Goal: Task Accomplishment & Management: Use online tool/utility

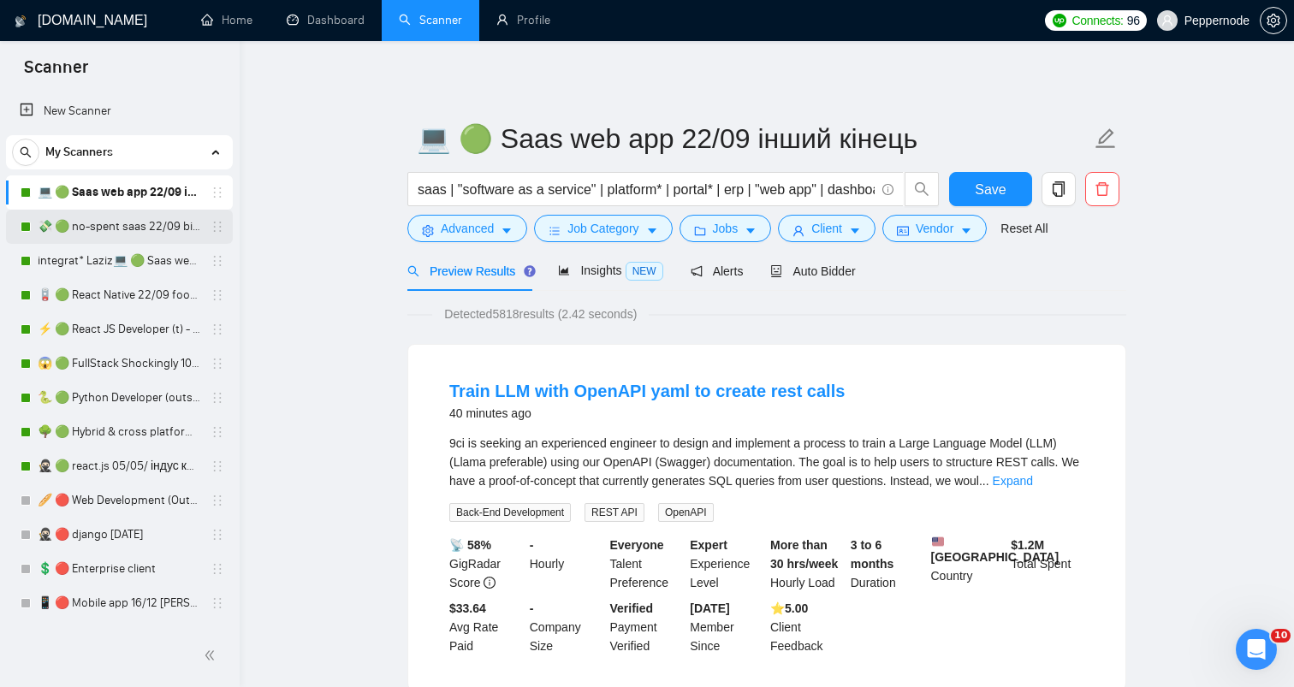
click at [143, 235] on link "💸 🟢 no-spent saas 22/09 bid for free" at bounding box center [119, 227] width 163 height 34
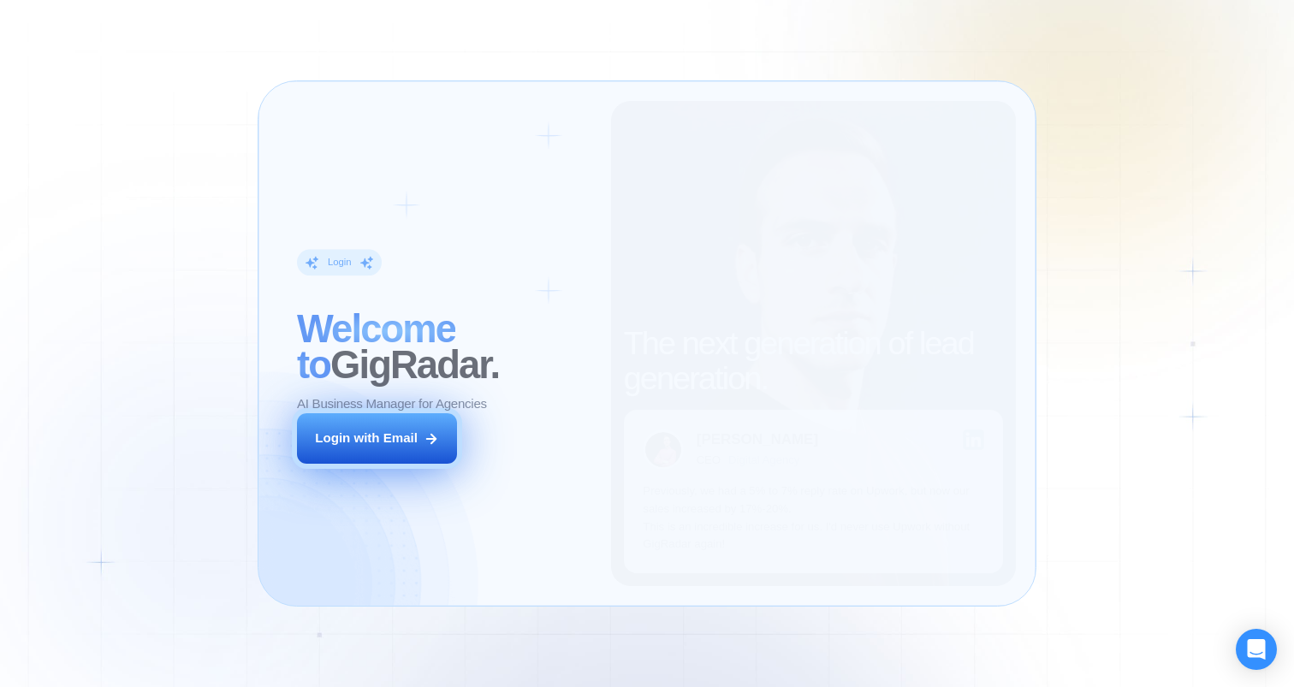
click at [413, 425] on button "Login with Email" at bounding box center [377, 438] width 160 height 50
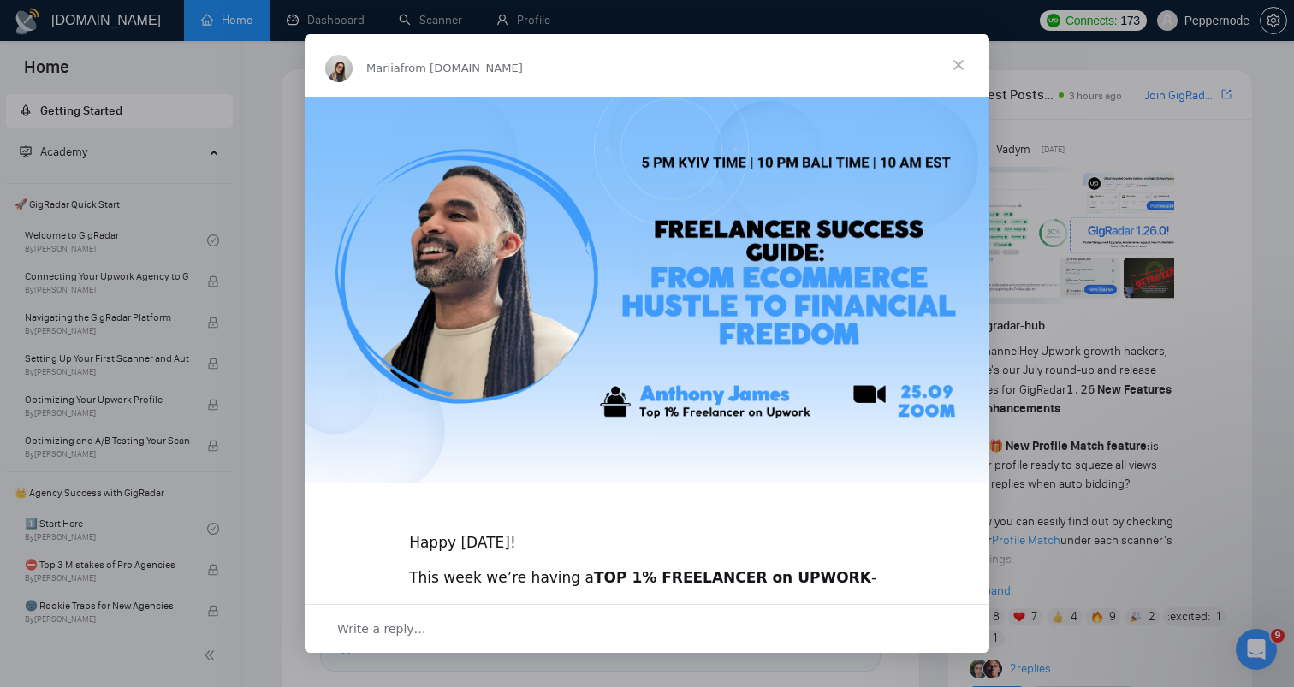
click at [1085, 221] on div "Intercom messenger" at bounding box center [647, 343] width 1294 height 687
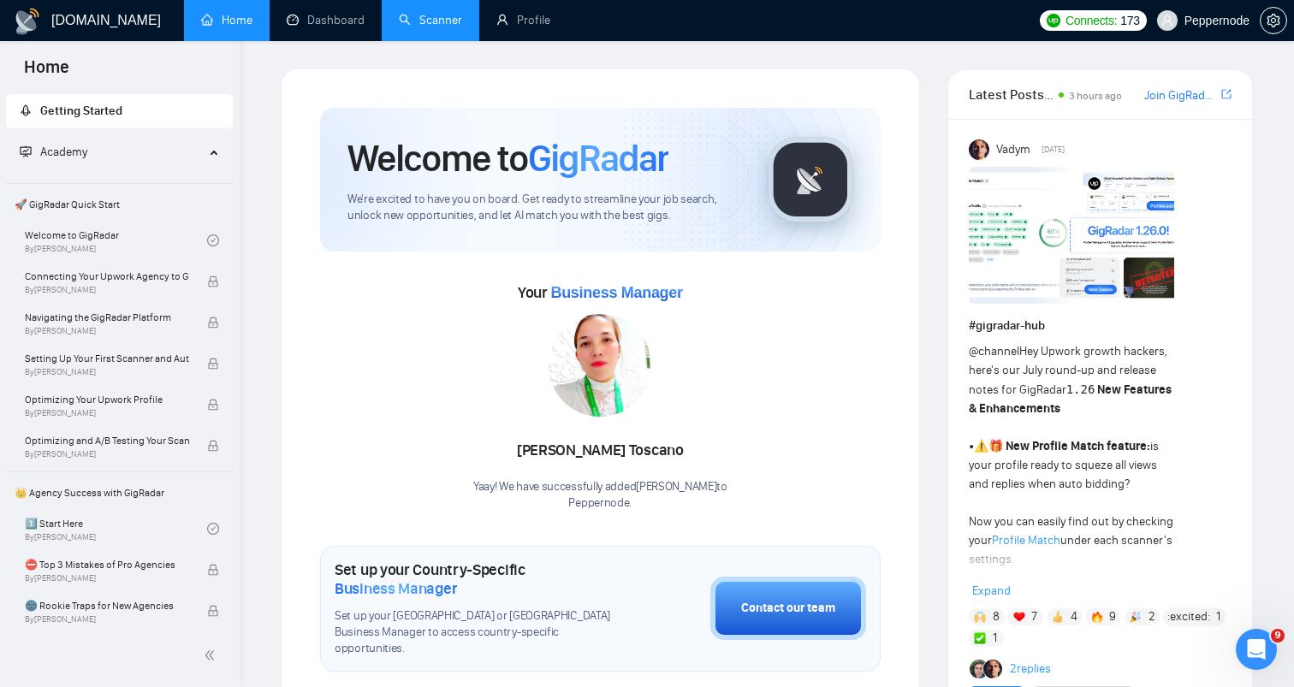
click at [445, 15] on link "Scanner" at bounding box center [430, 20] width 63 height 15
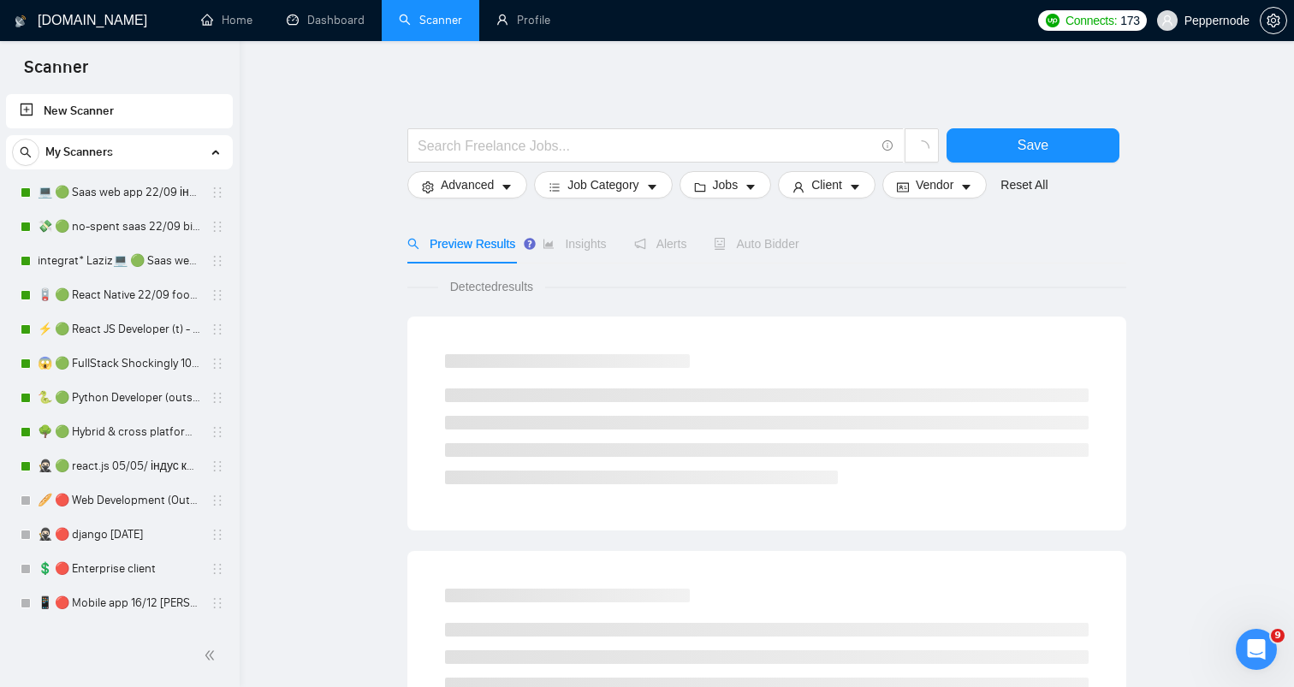
click at [590, 13] on ul "Home Dashboard Scanner Profile" at bounding box center [604, 20] width 852 height 41
click at [548, 15] on link "Profile" at bounding box center [523, 20] width 54 height 15
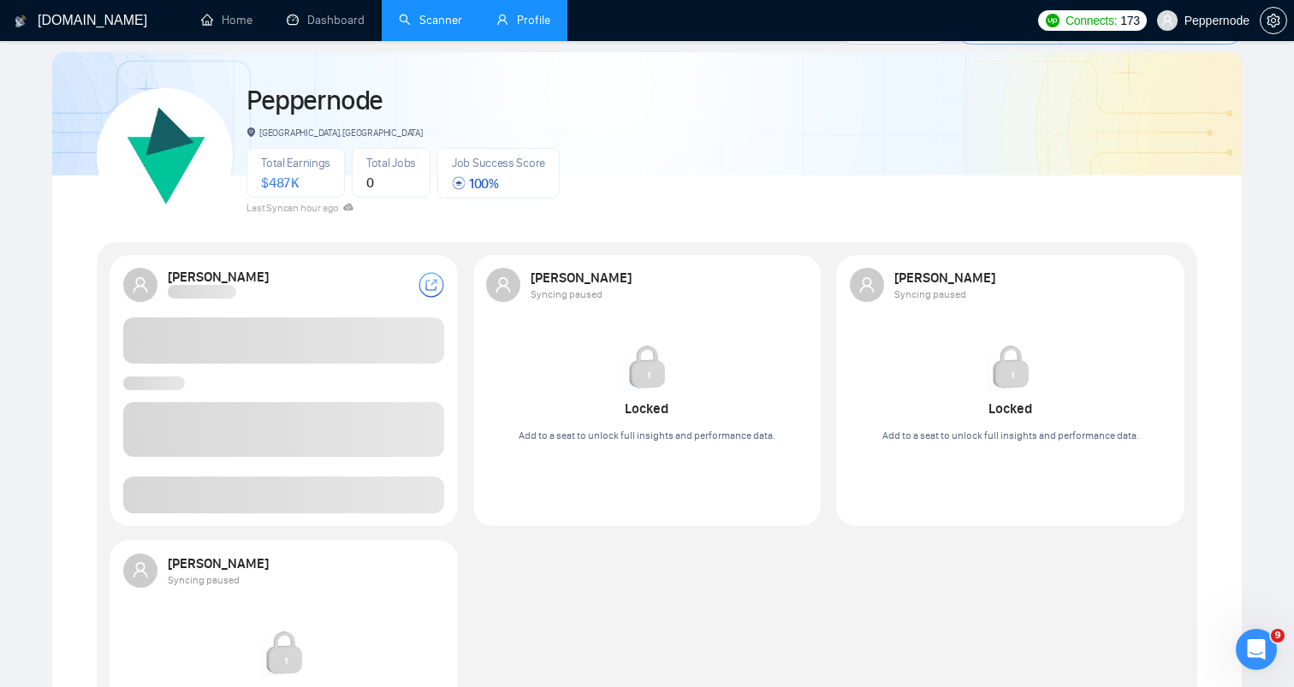
scroll to position [68, 0]
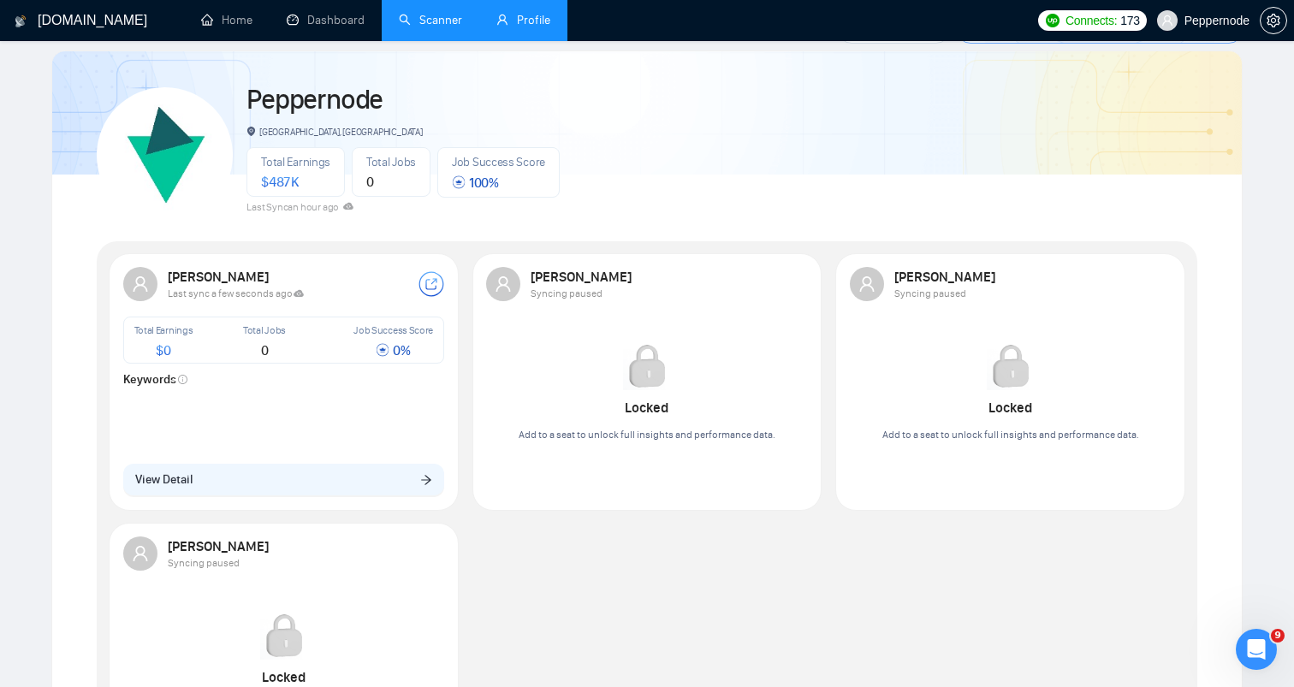
click at [50, 195] on main "Profiles Manage Seats (1/10) 60 Days left on Trial Reminder Peppernode Kyiv, Uk…" at bounding box center [646, 471] width 1239 height 941
click at [210, 273] on strong "Illia Fotin" at bounding box center [220, 277] width 104 height 16
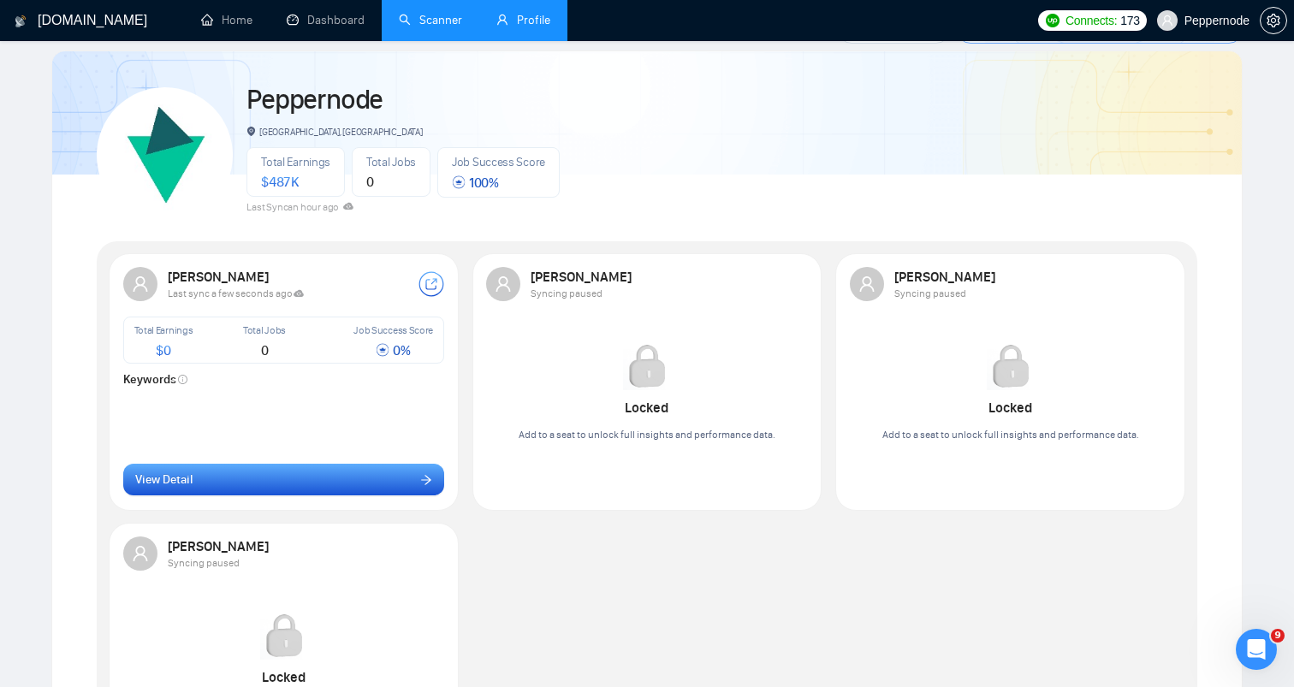
click at [324, 483] on button "View Detail" at bounding box center [284, 480] width 322 height 33
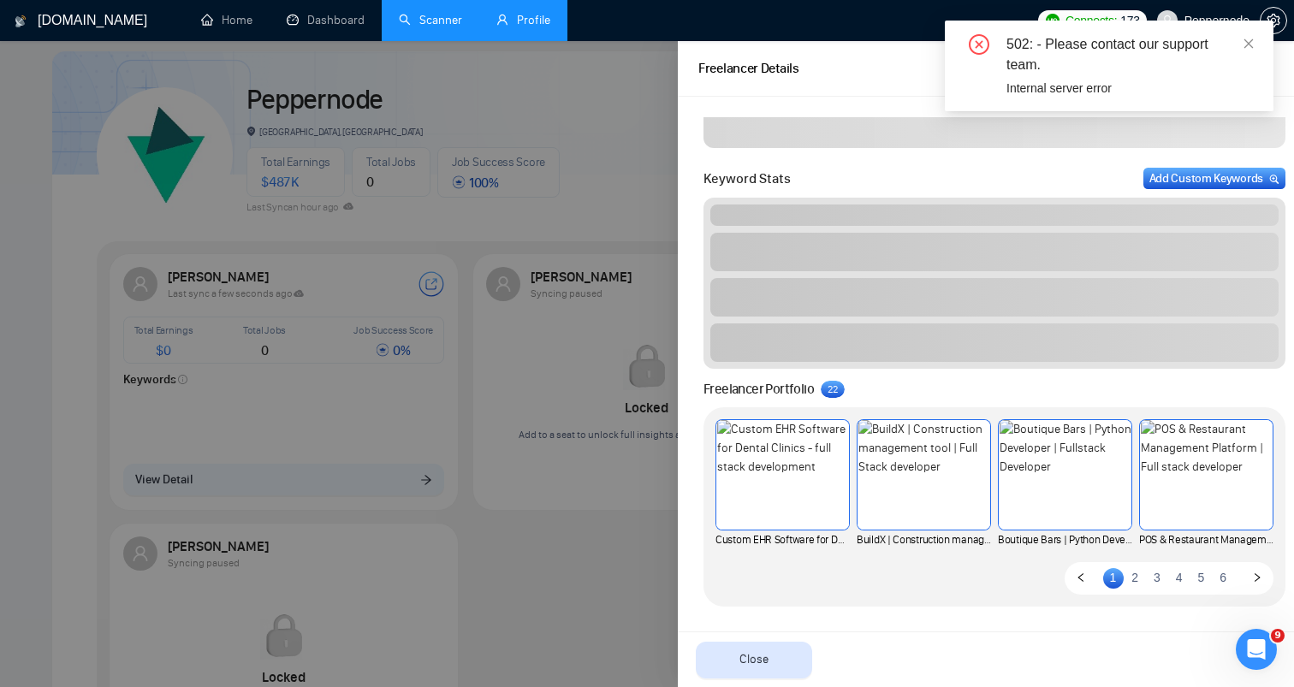
scroll to position [526, 0]
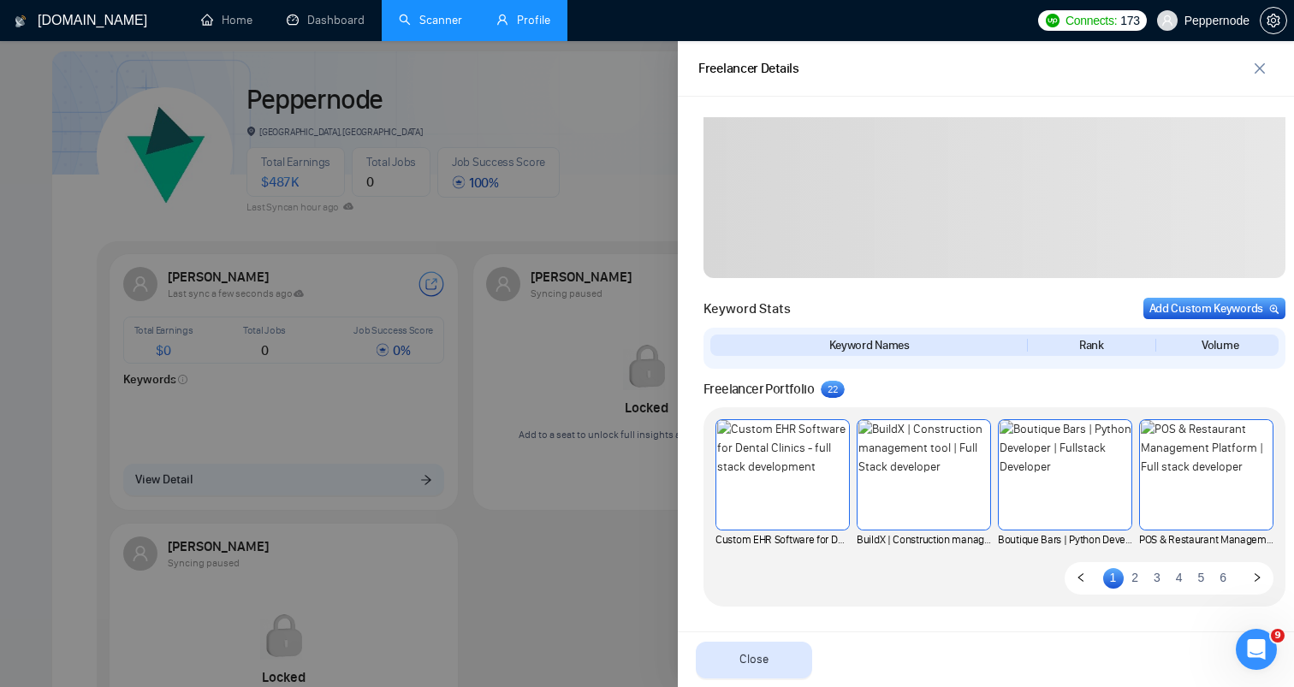
click at [641, 346] on div at bounding box center [647, 364] width 1294 height 646
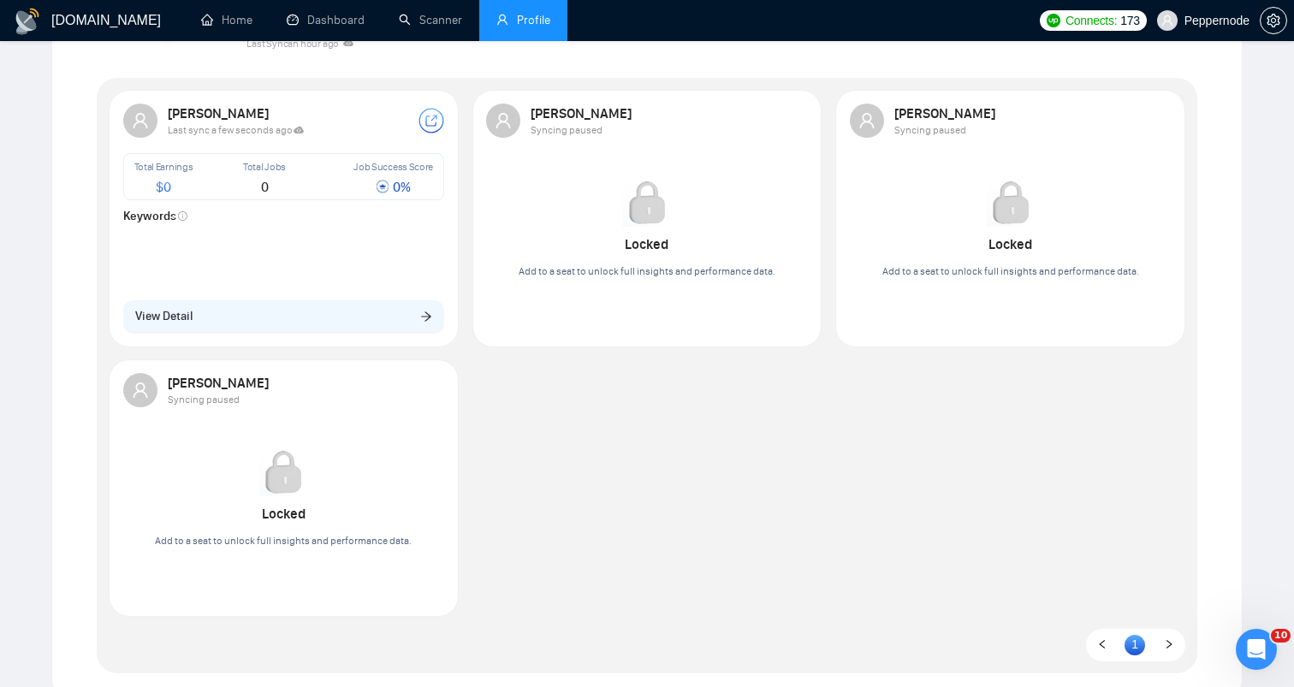
scroll to position [42, 0]
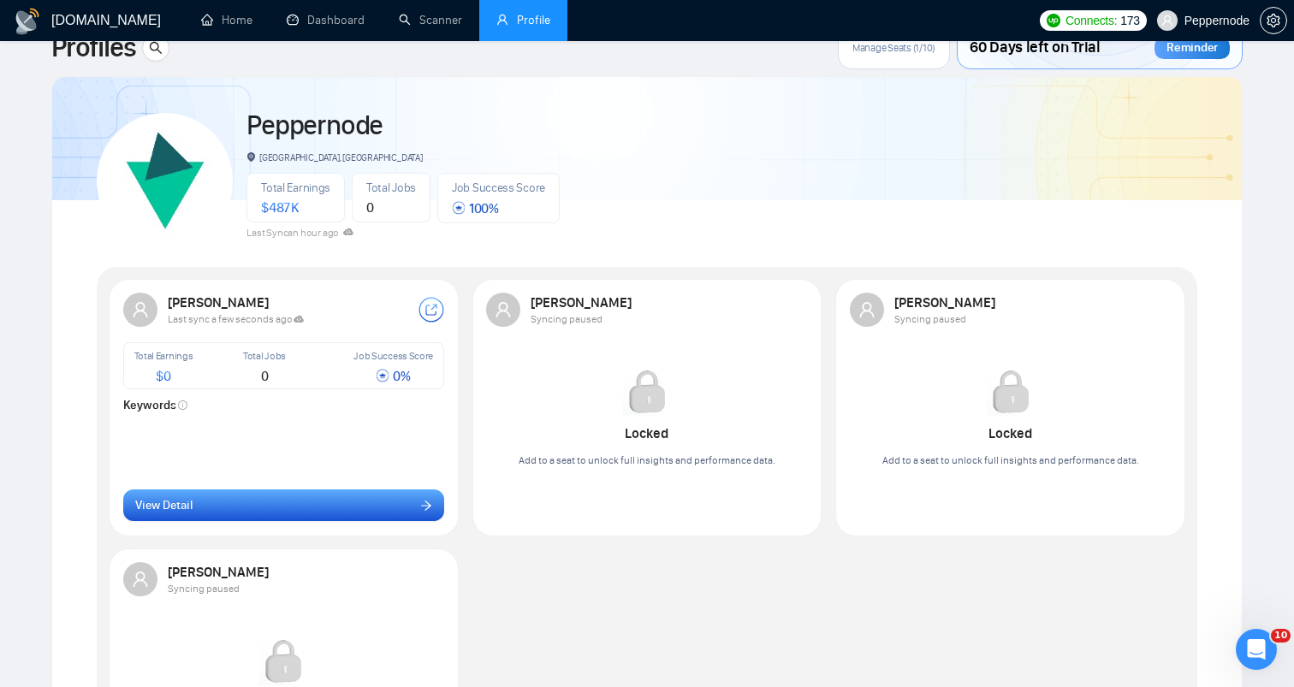
click at [413, 509] on button "View Detail" at bounding box center [284, 506] width 322 height 33
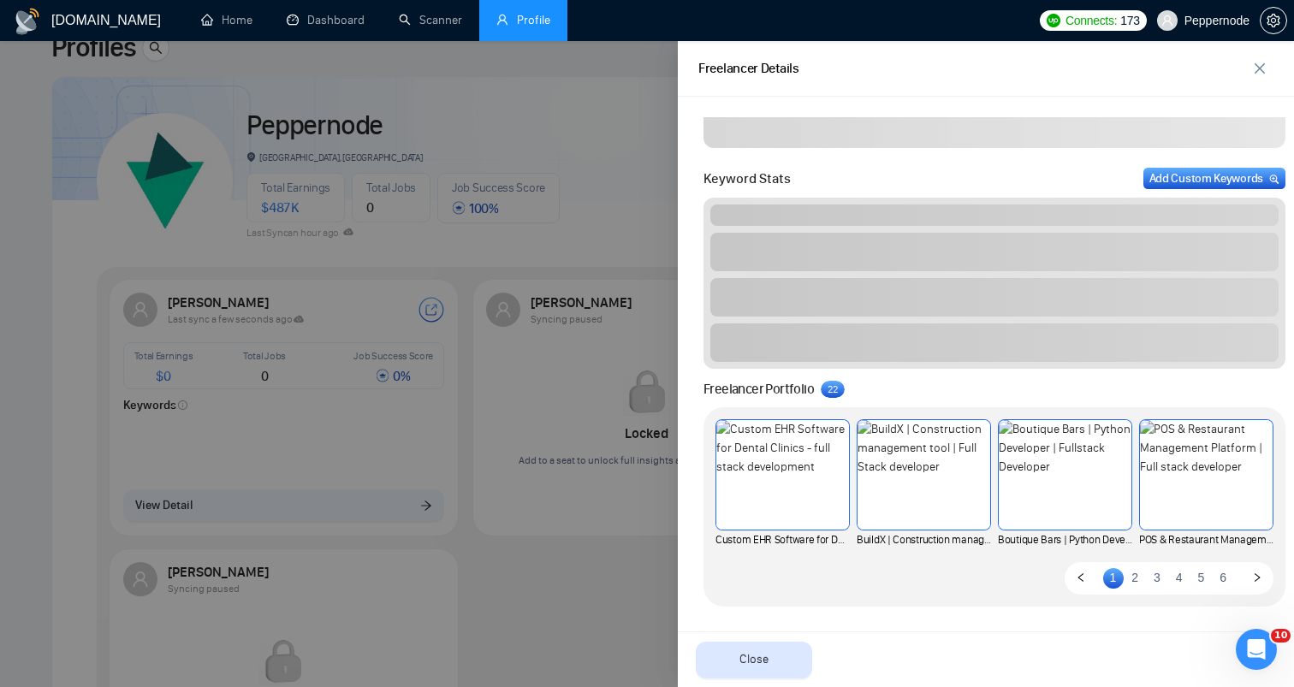
scroll to position [526, 0]
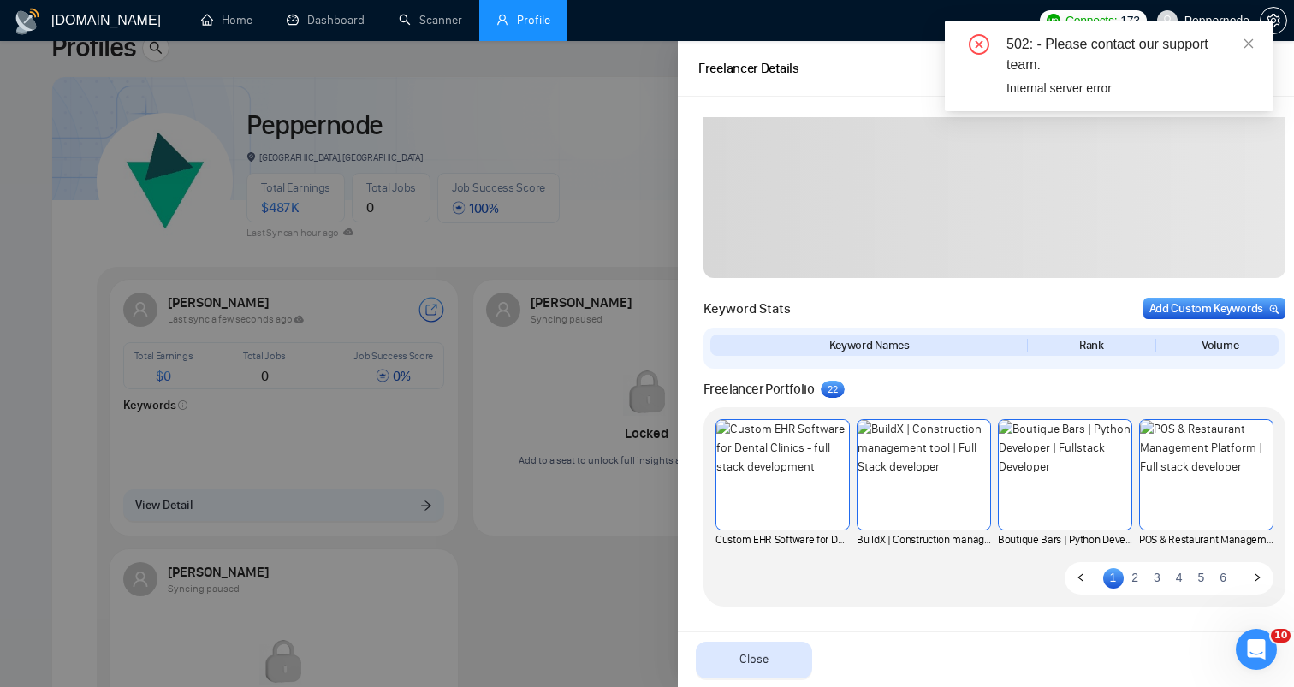
click at [551, 227] on div at bounding box center [647, 364] width 1294 height 646
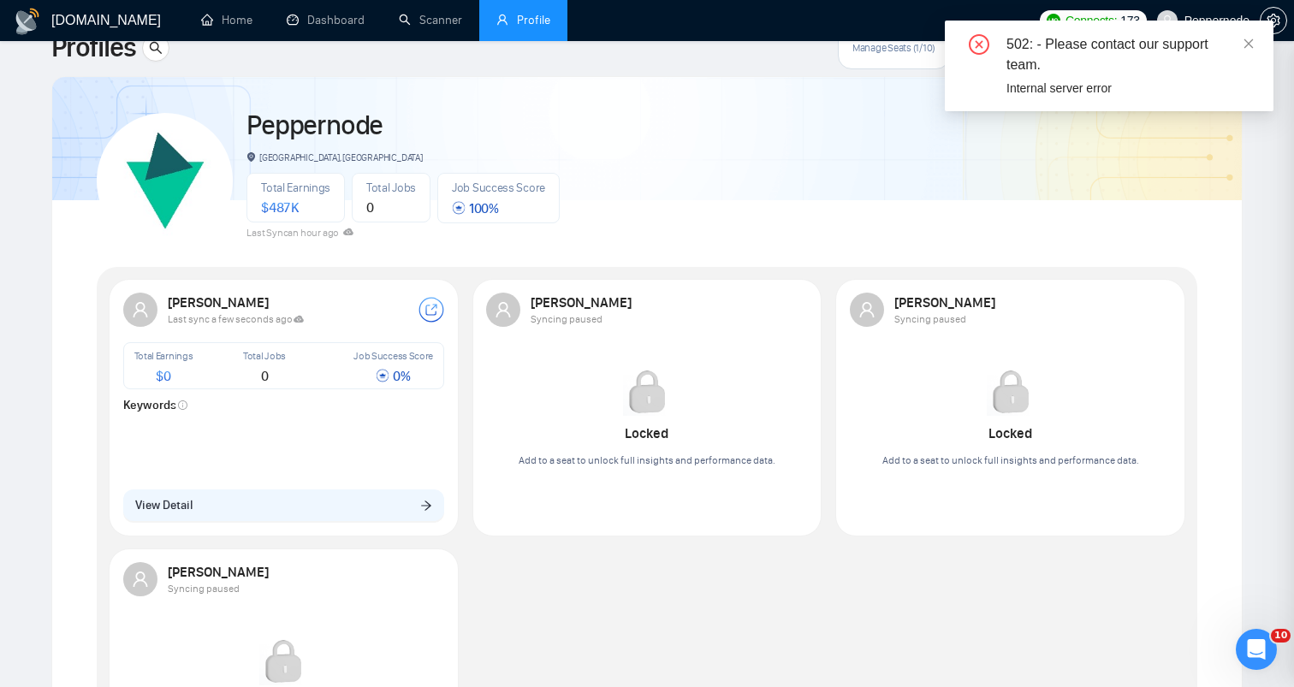
scroll to position [0, 0]
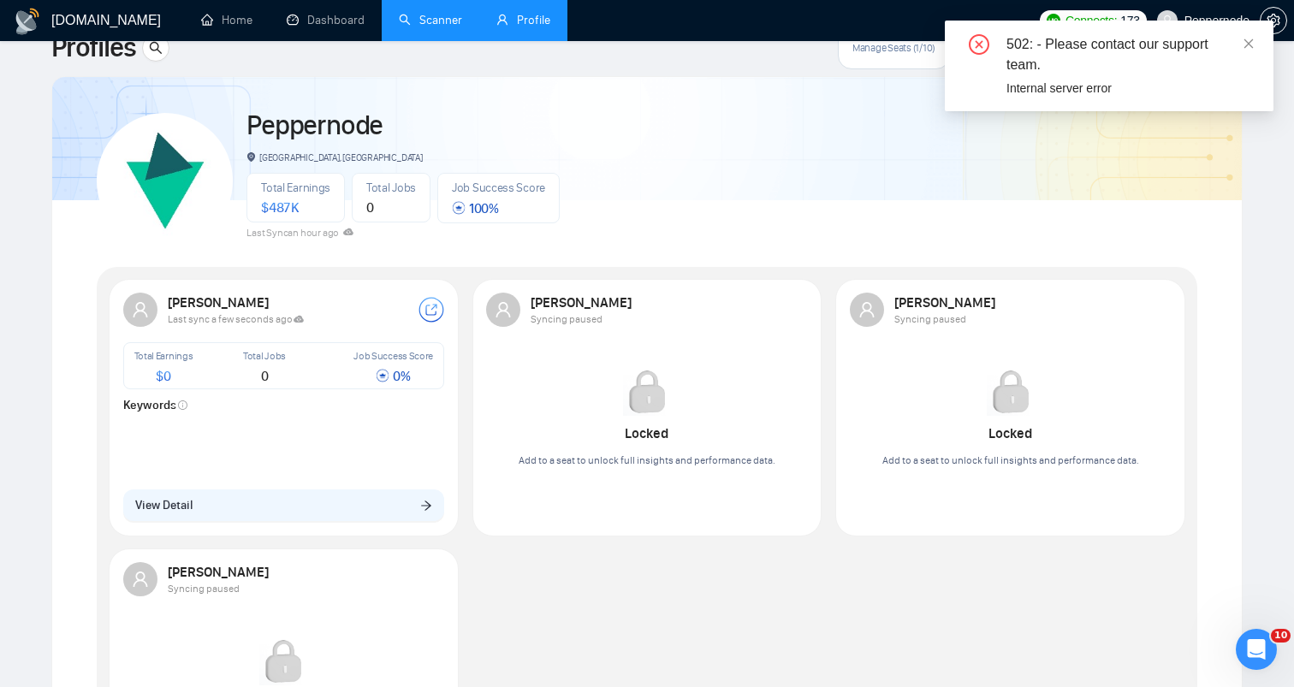
click at [439, 15] on link "Scanner" at bounding box center [430, 20] width 63 height 15
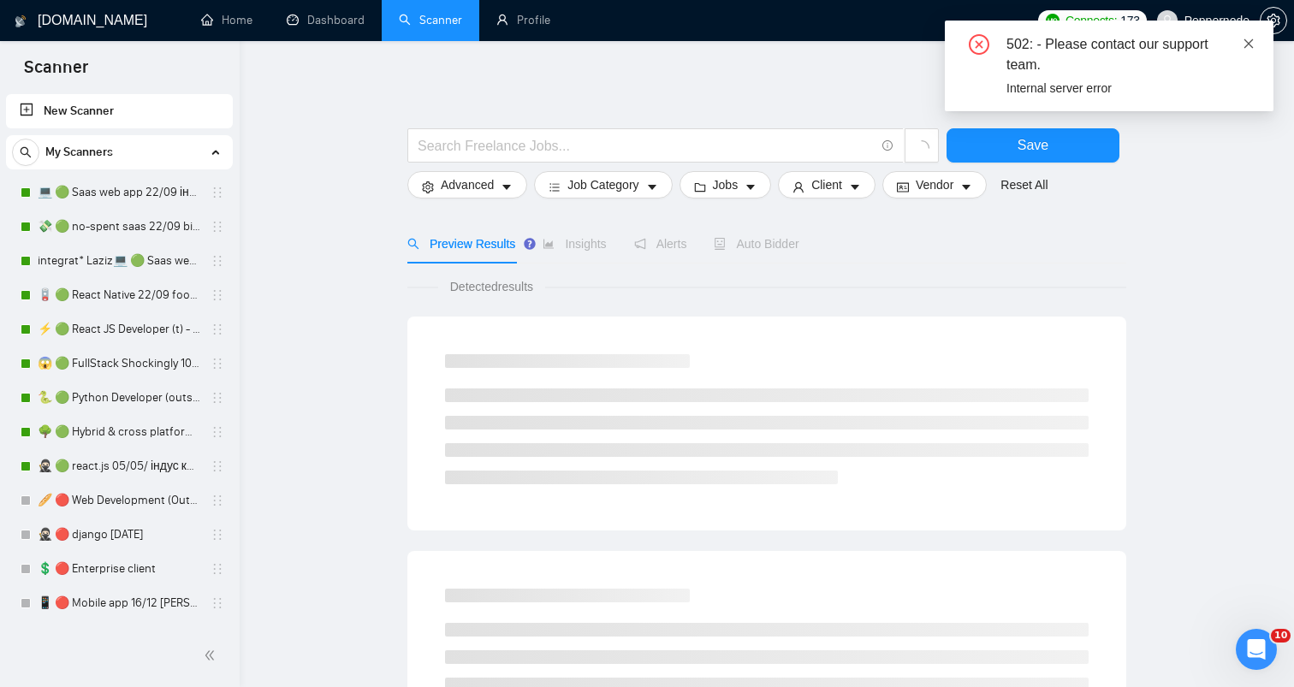
click at [1247, 40] on icon "close" at bounding box center [1249, 44] width 12 height 12
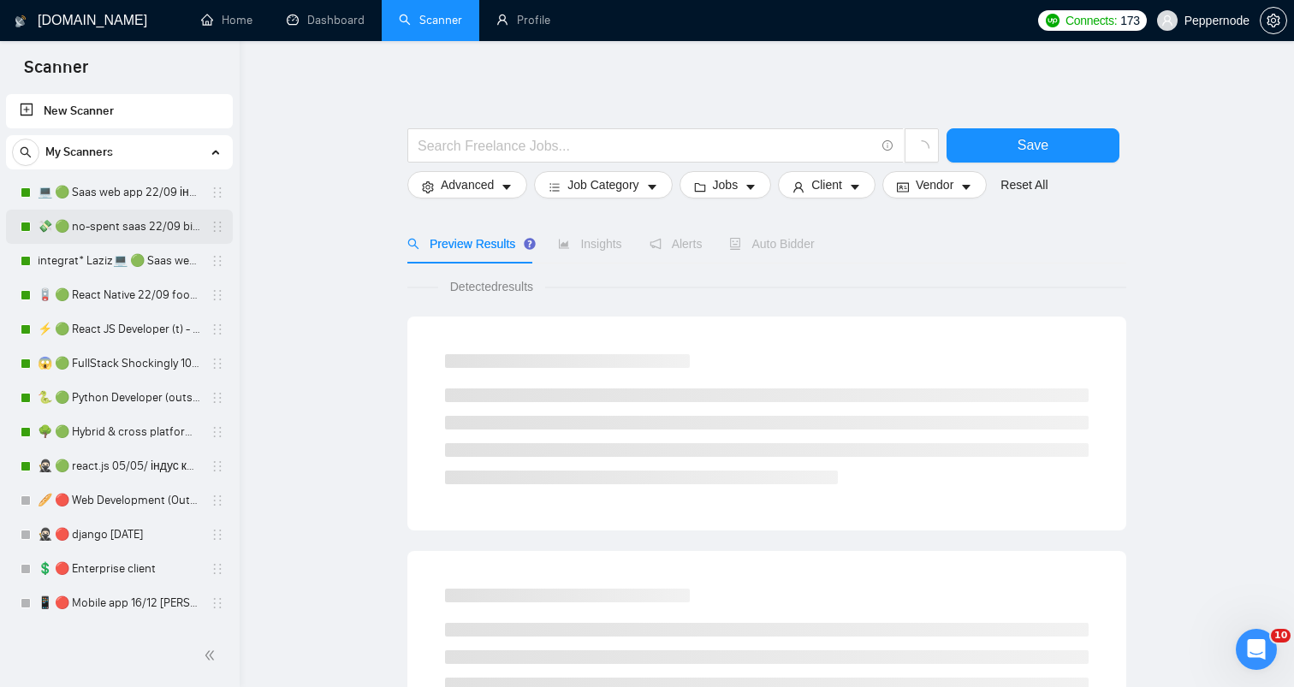
click at [80, 224] on link "💸 🟢 no-spent saas 22/09 bid for free" at bounding box center [119, 227] width 163 height 34
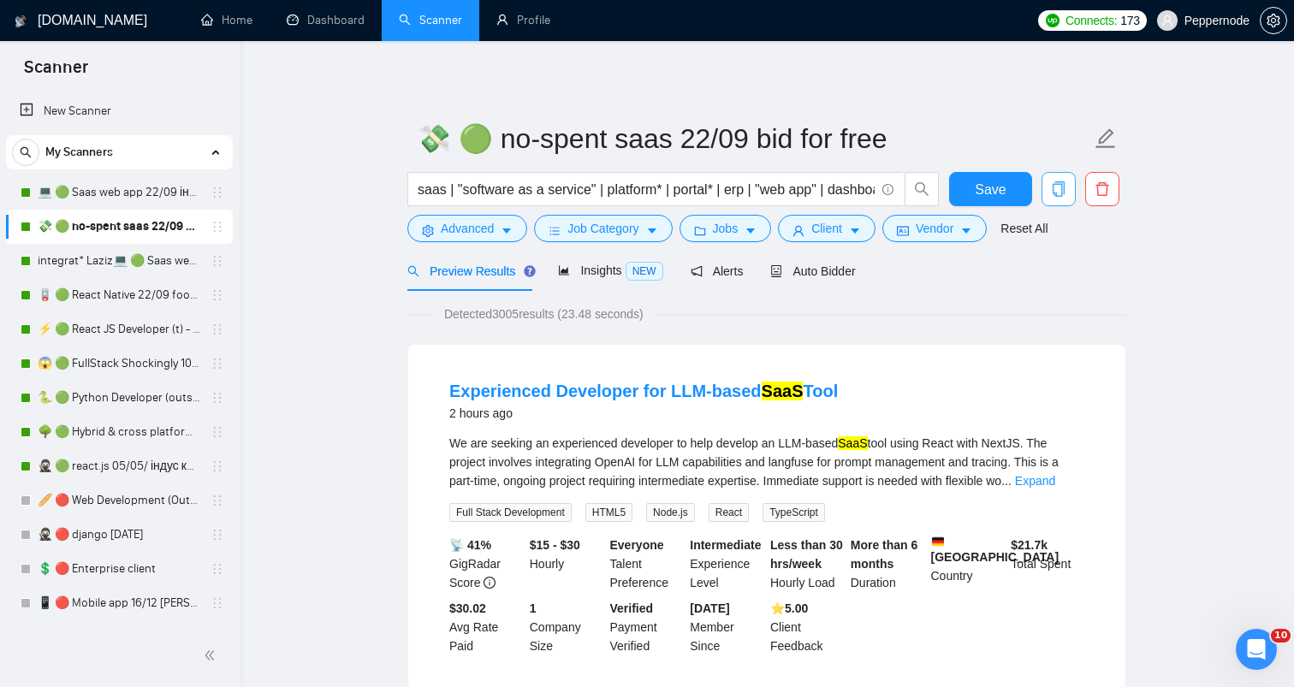
click at [1065, 187] on icon "copy" at bounding box center [1058, 188] width 15 height 15
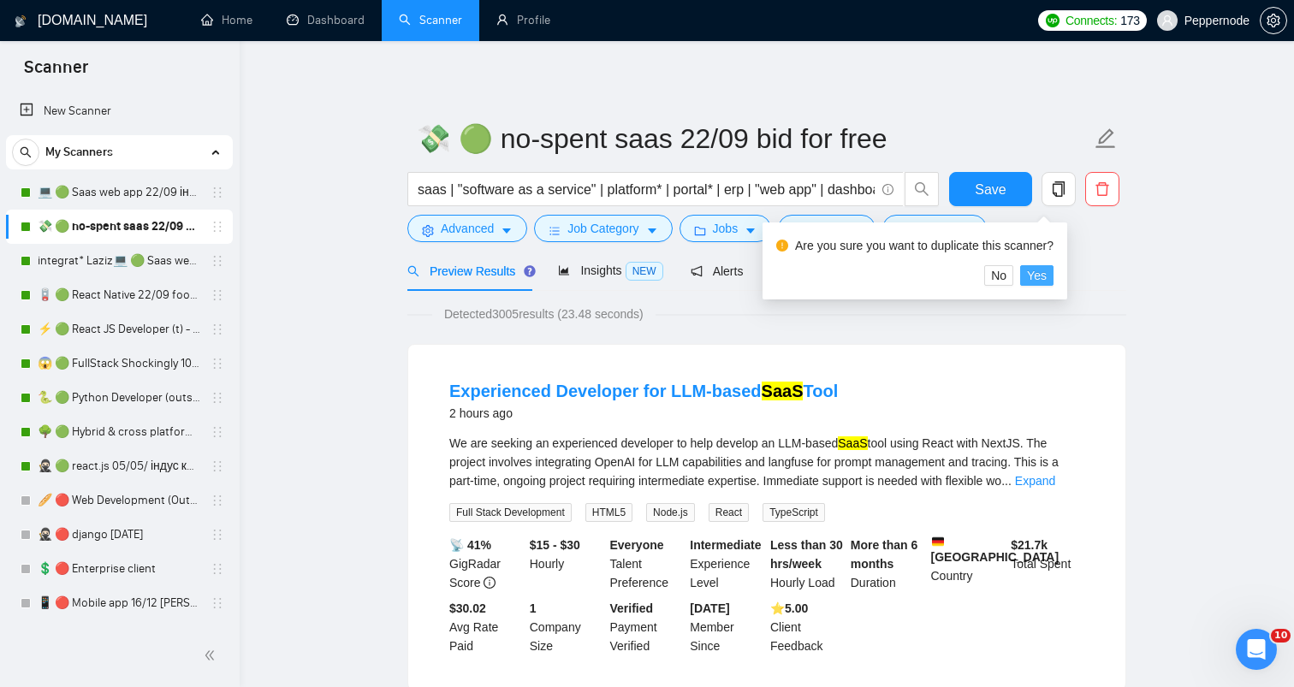
click at [1041, 278] on span "Yes" at bounding box center [1037, 275] width 20 height 19
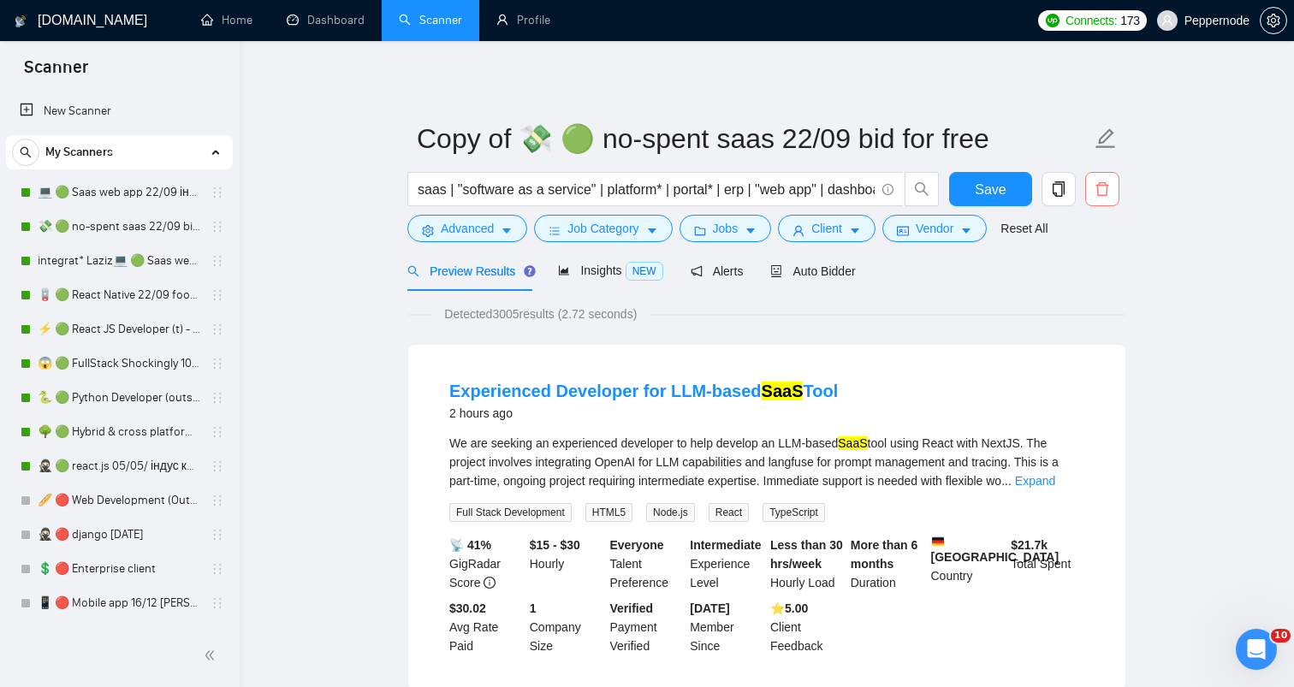
click at [1109, 187] on icon "delete" at bounding box center [1102, 188] width 15 height 15
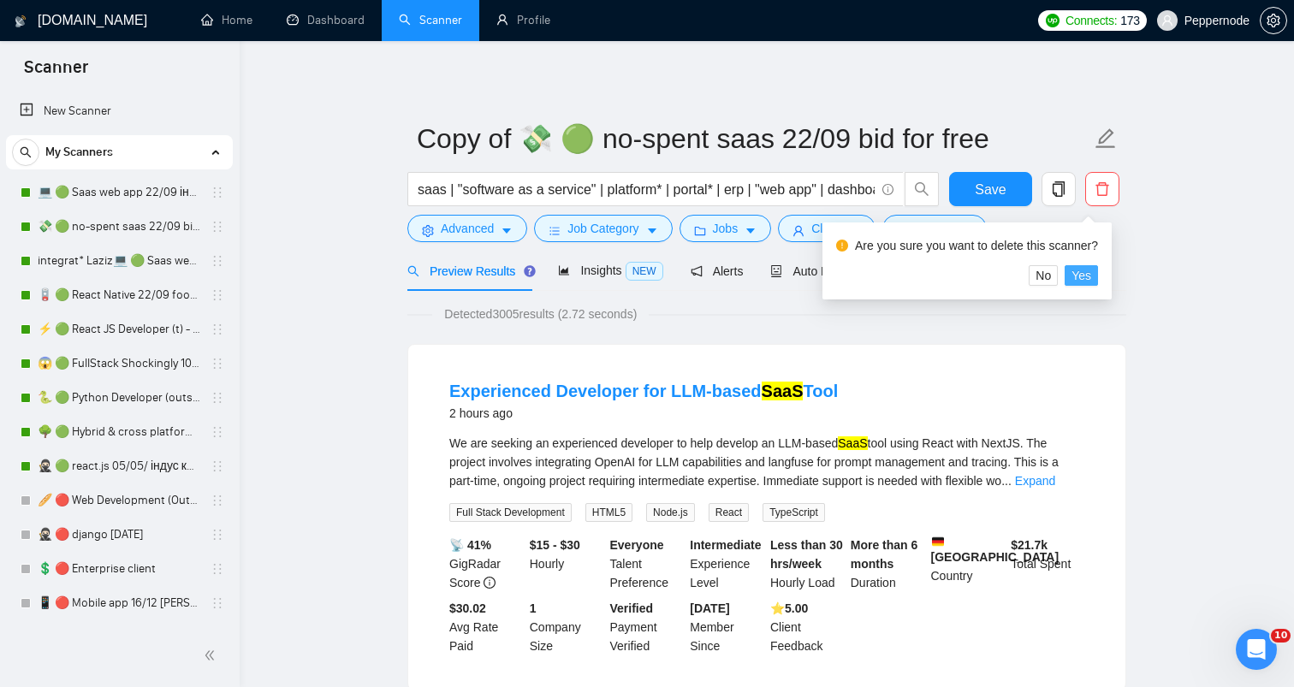
click at [1090, 276] on span "Yes" at bounding box center [1082, 275] width 20 height 19
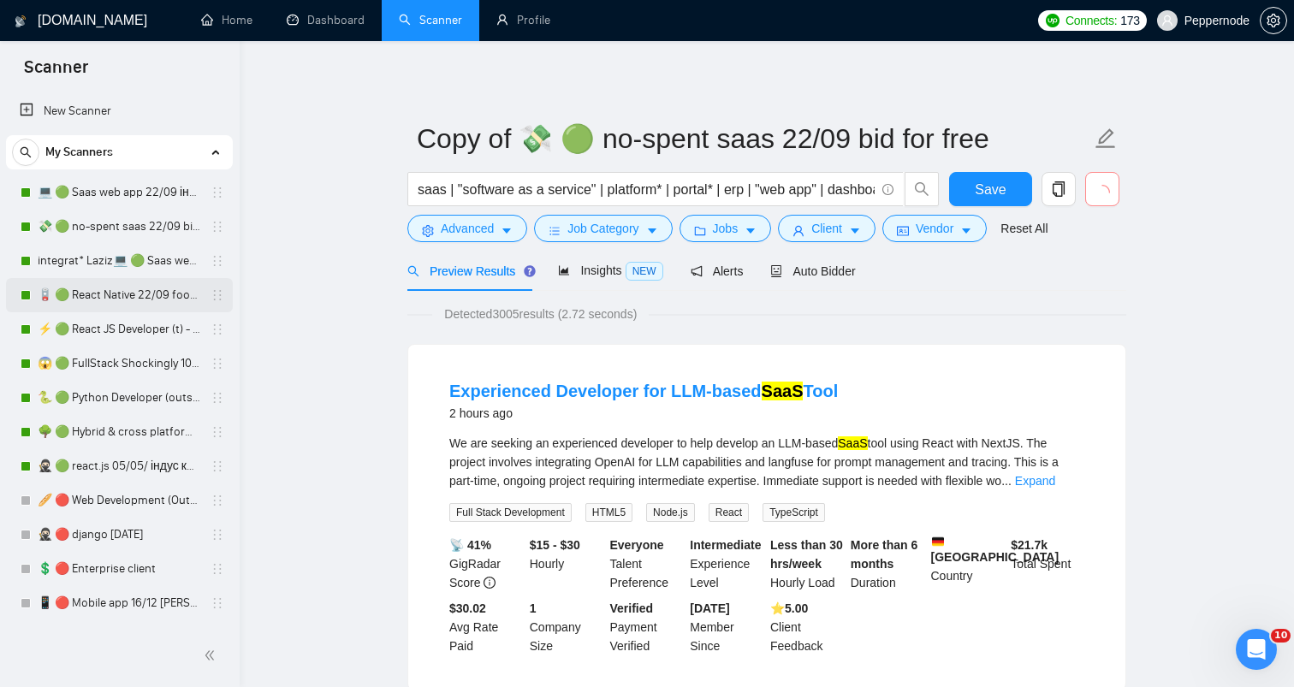
click at [112, 295] on link "🪫 🟢 React Native 22/09 food by taste, flowers by smell" at bounding box center [119, 295] width 163 height 34
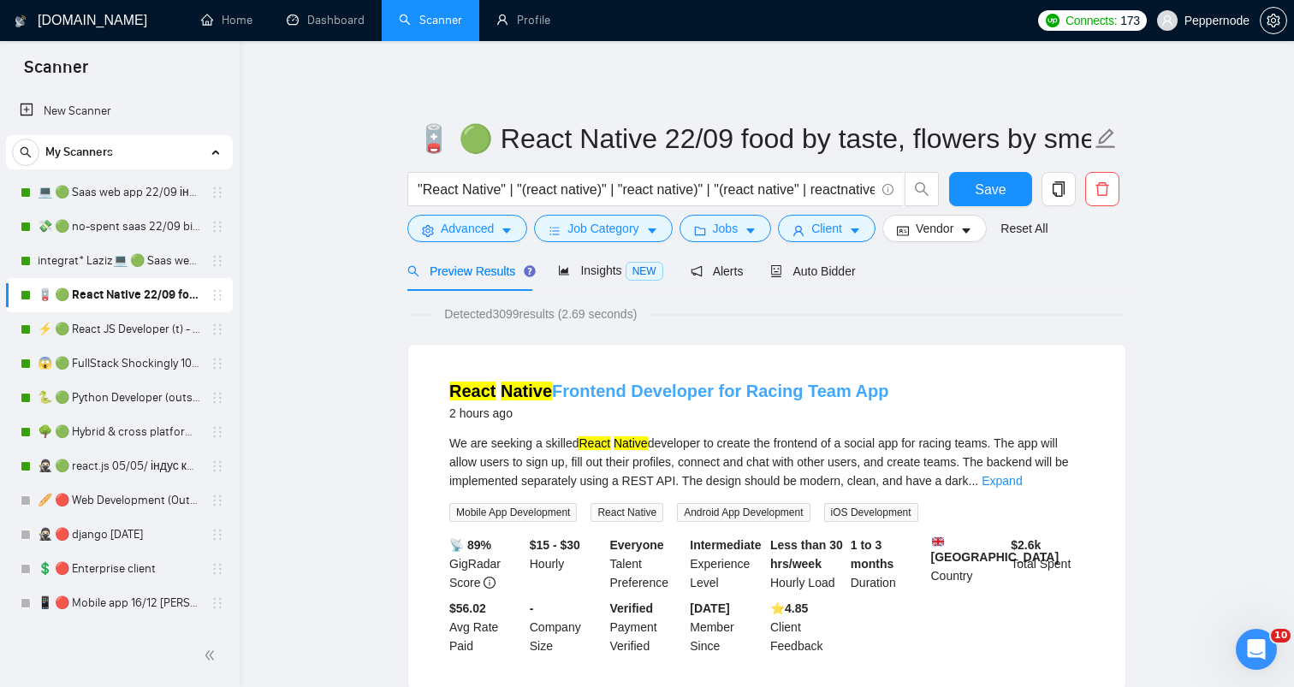
click at [717, 388] on link "React Native Frontend Developer for Racing Team App" at bounding box center [668, 391] width 439 height 19
click at [1061, 187] on icon "copy" at bounding box center [1059, 188] width 12 height 15
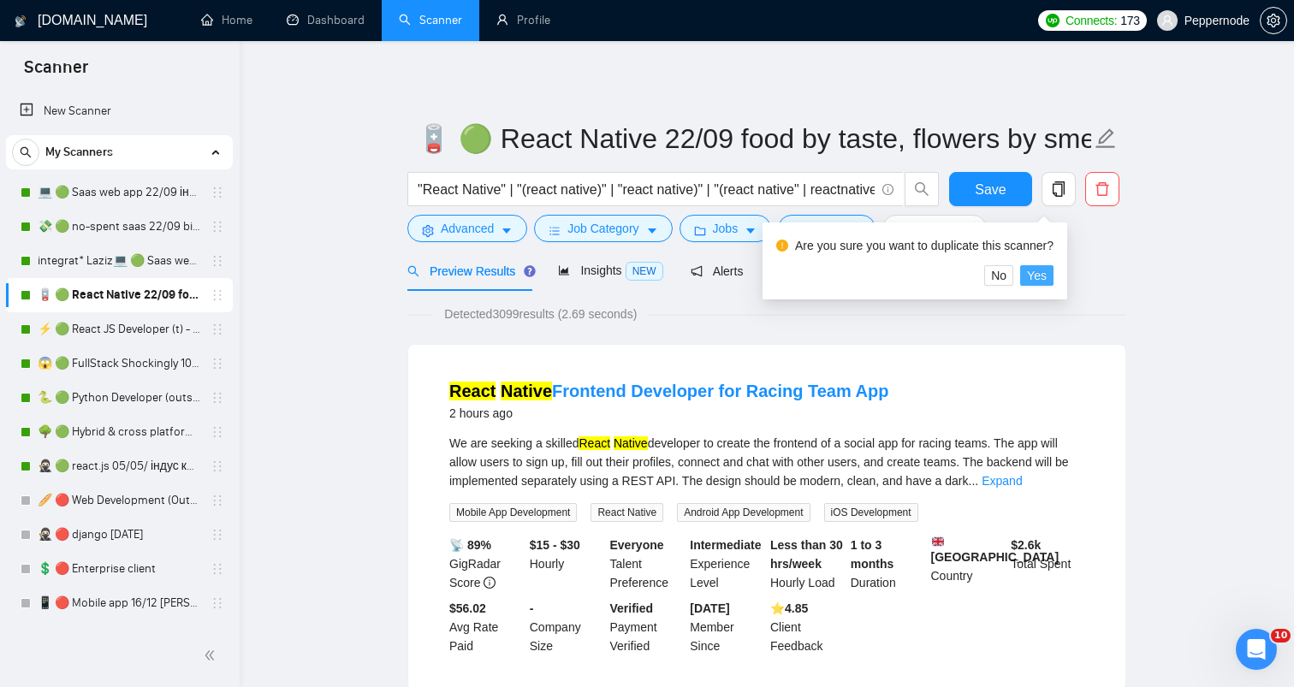
click at [1042, 280] on span "Yes" at bounding box center [1037, 275] width 20 height 19
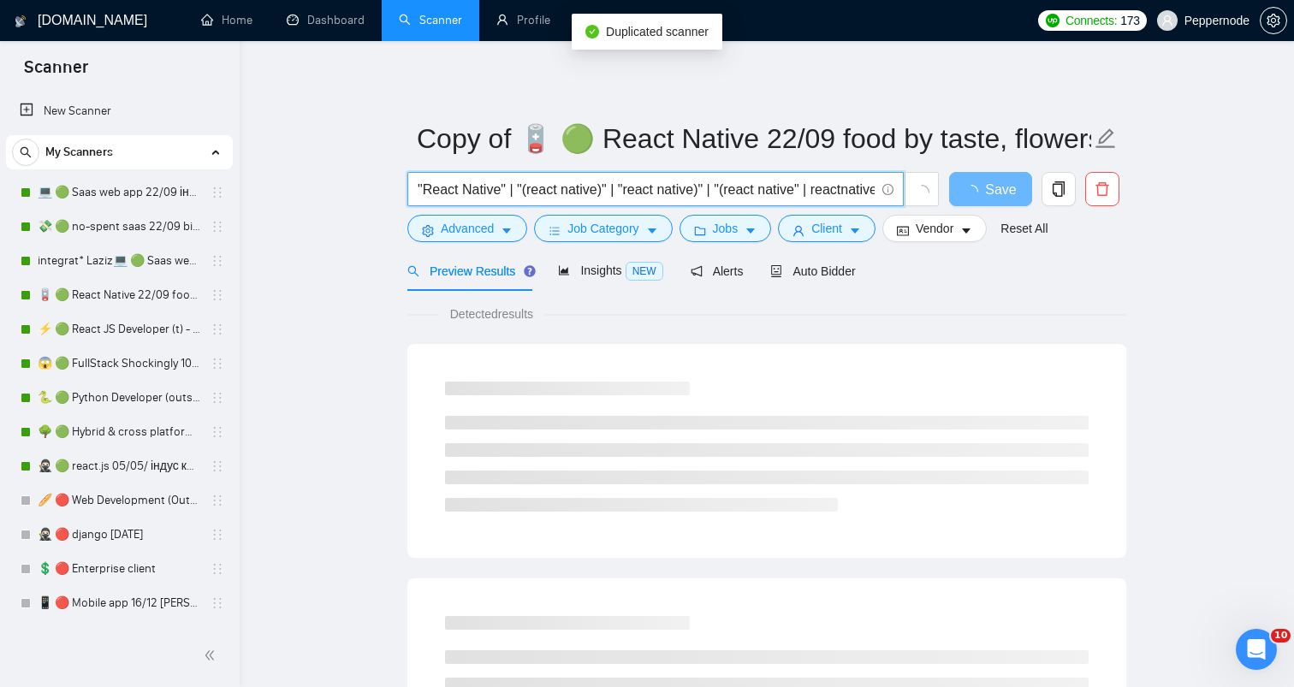
click at [756, 193] on input ""React Native" | "(react native)" | "react native)" | "(react native" | reactna…" at bounding box center [646, 189] width 457 height 21
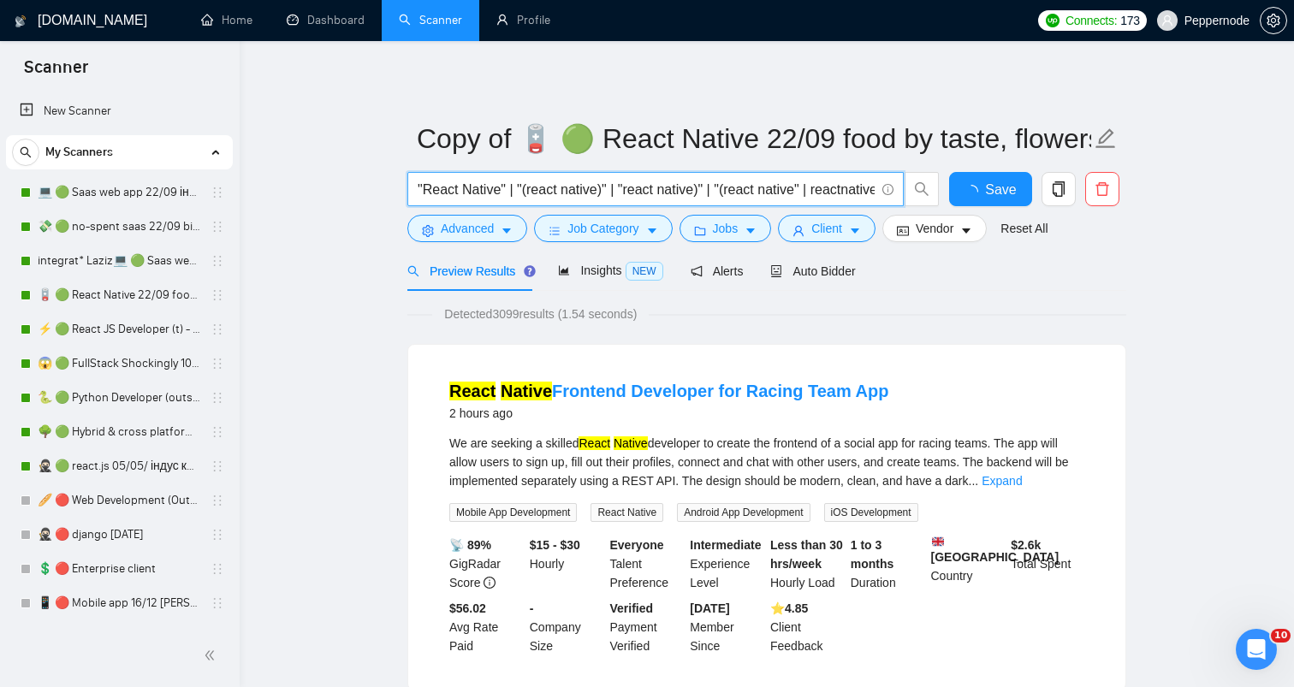
click at [743, 193] on input ""React Native" | "(react native)" | "react native)" | "(react native" | reactna…" at bounding box center [646, 189] width 457 height 21
paste input "Mobile App for Construction Daily Log"
type input "Mobile App for Construction Daily Log"
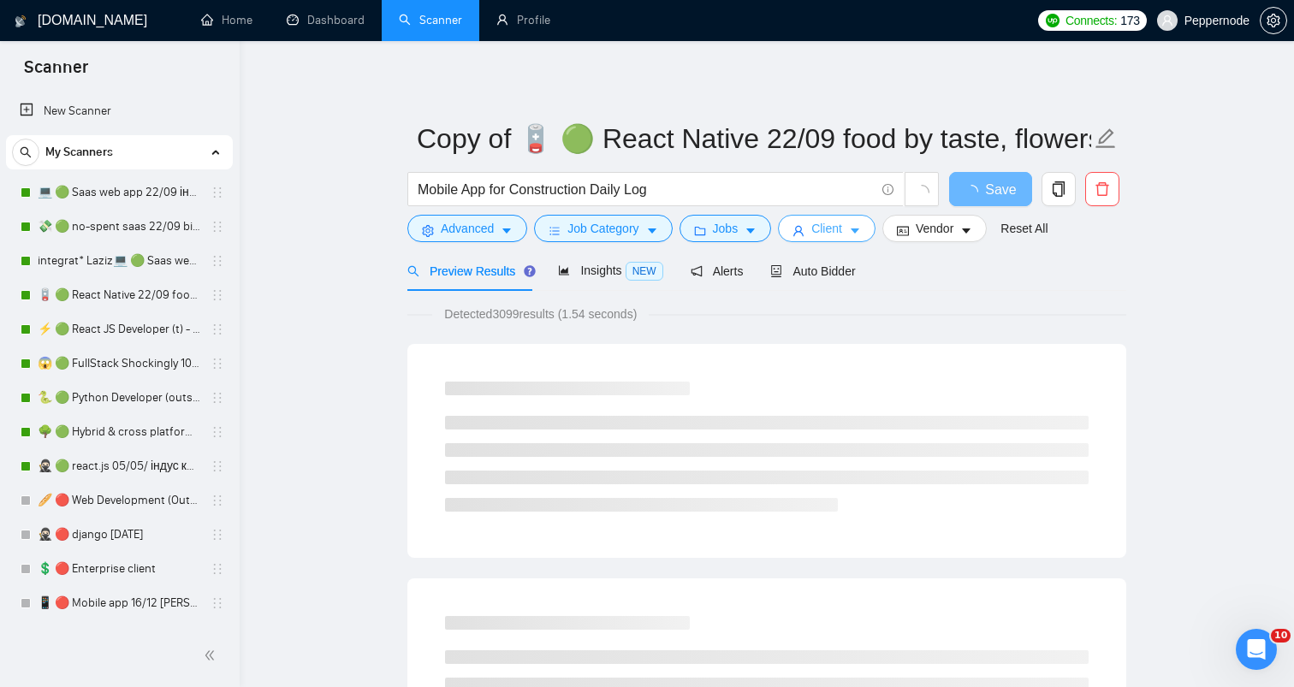
click at [853, 236] on button "Client" at bounding box center [827, 228] width 98 height 27
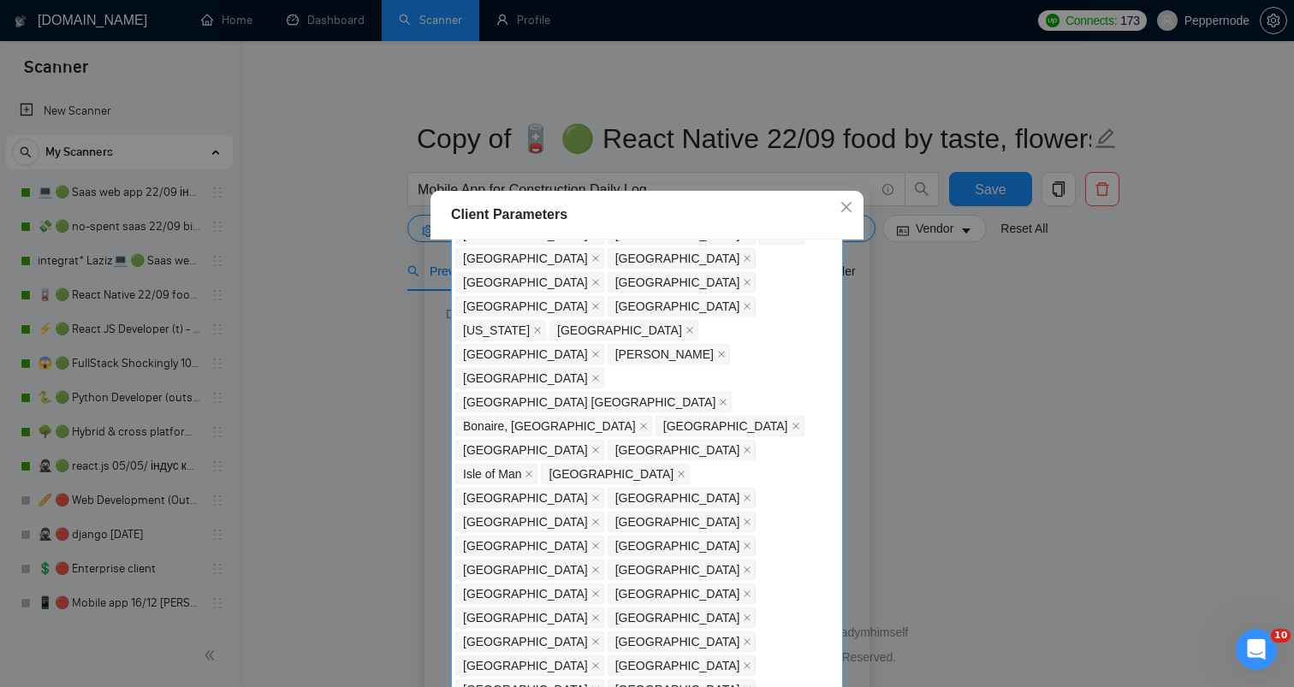
scroll to position [1483, 0]
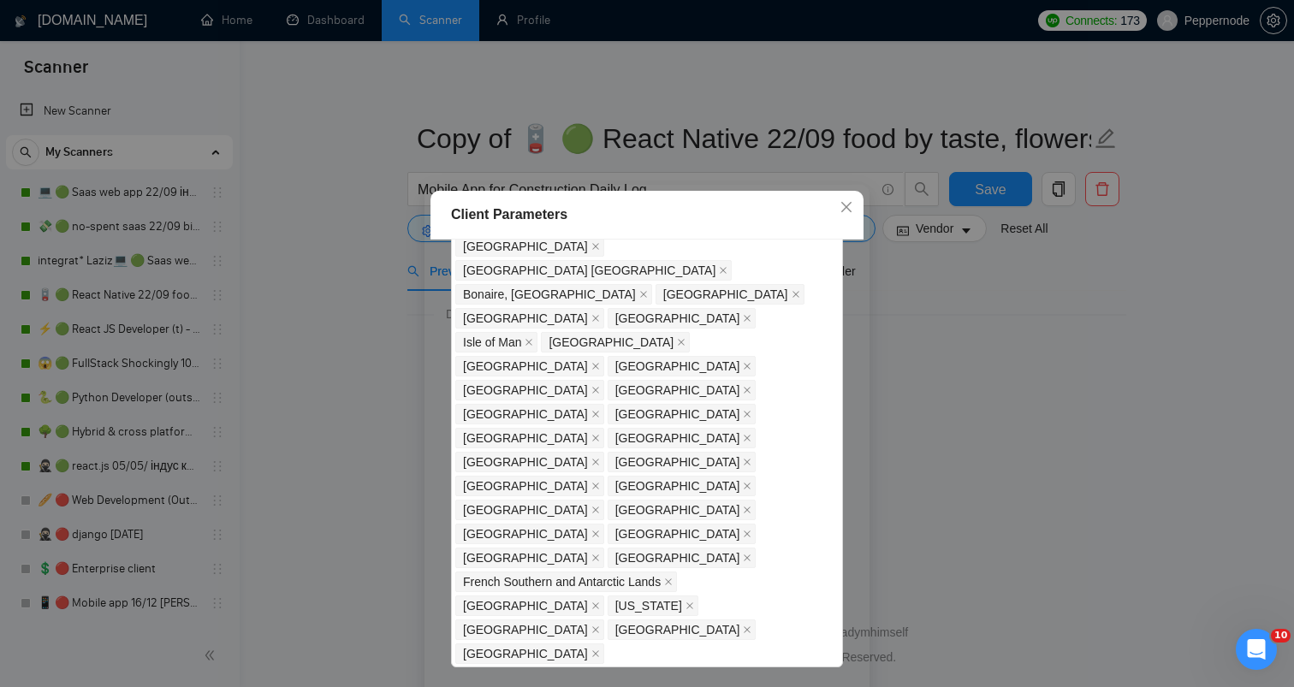
scroll to position [109, 0]
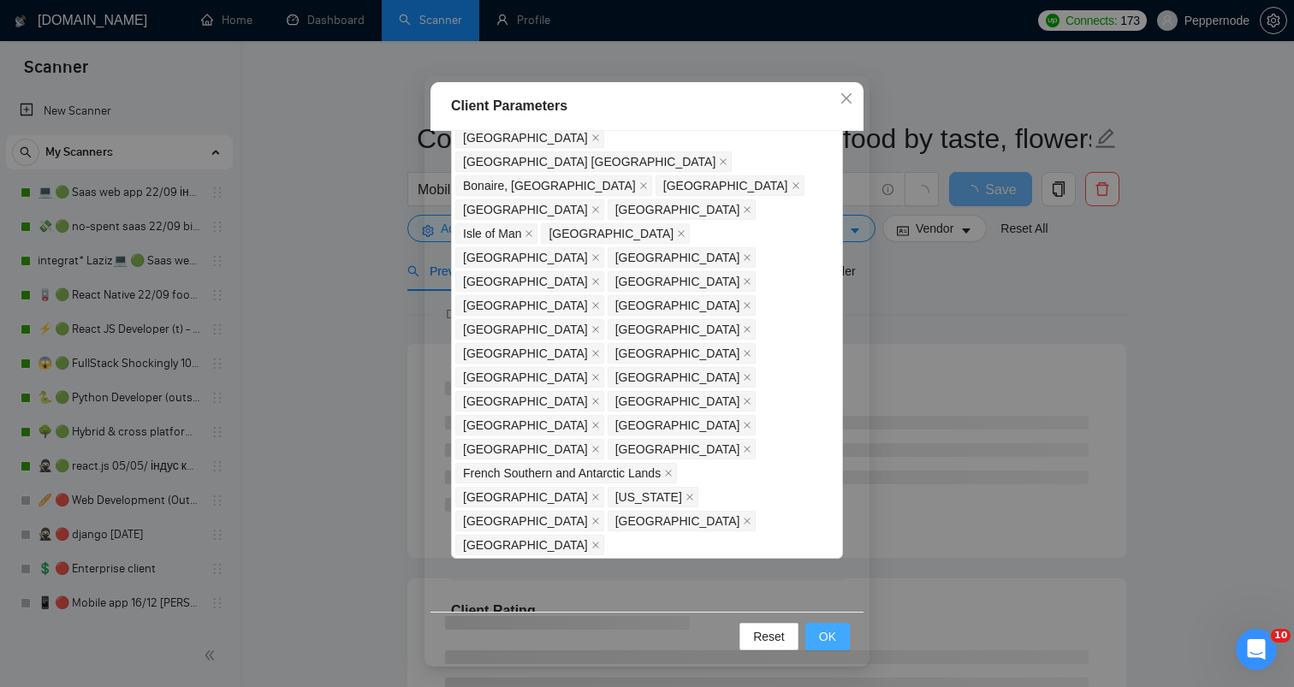
click at [820, 630] on span "OK" at bounding box center [827, 636] width 17 height 19
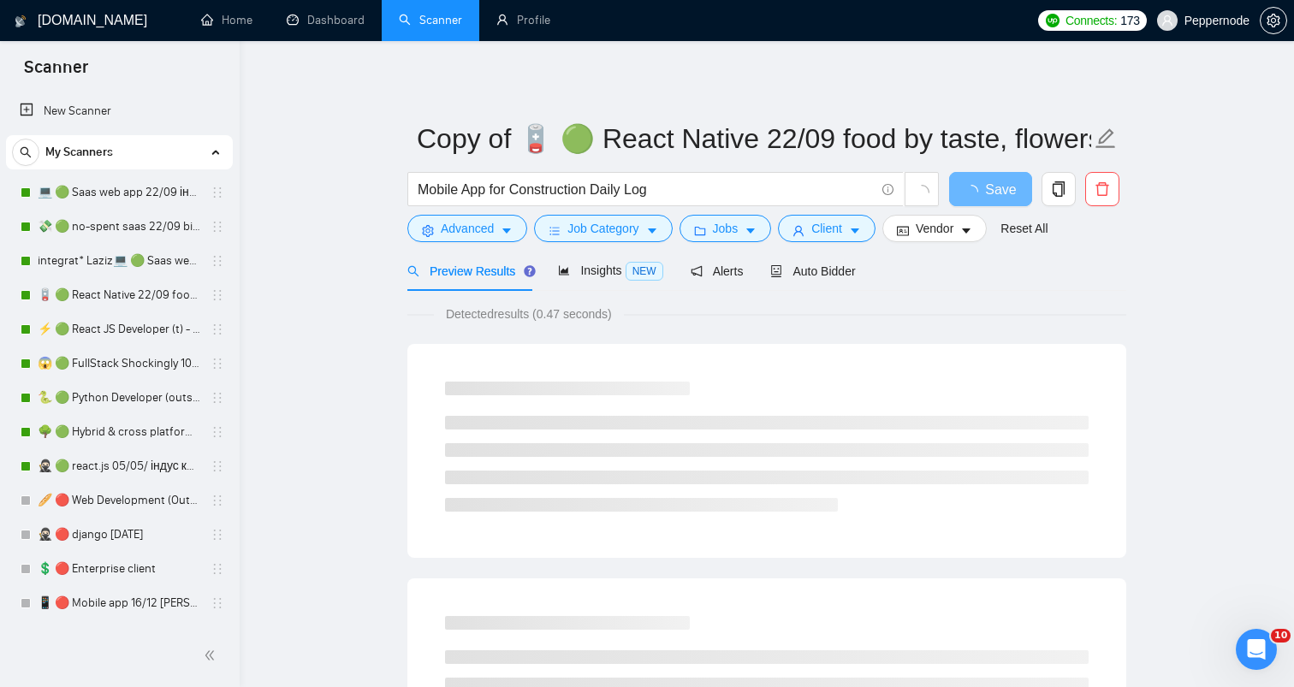
scroll to position [27, 0]
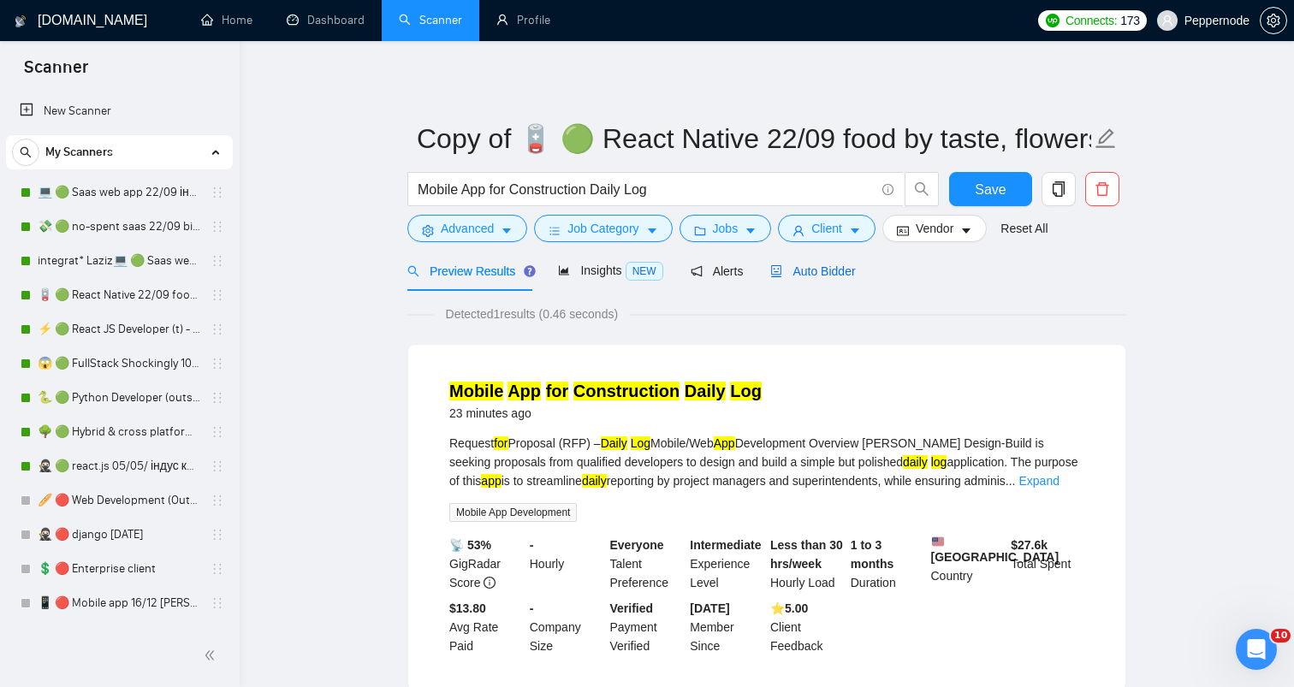
click at [830, 273] on span "Auto Bidder" at bounding box center [812, 271] width 85 height 14
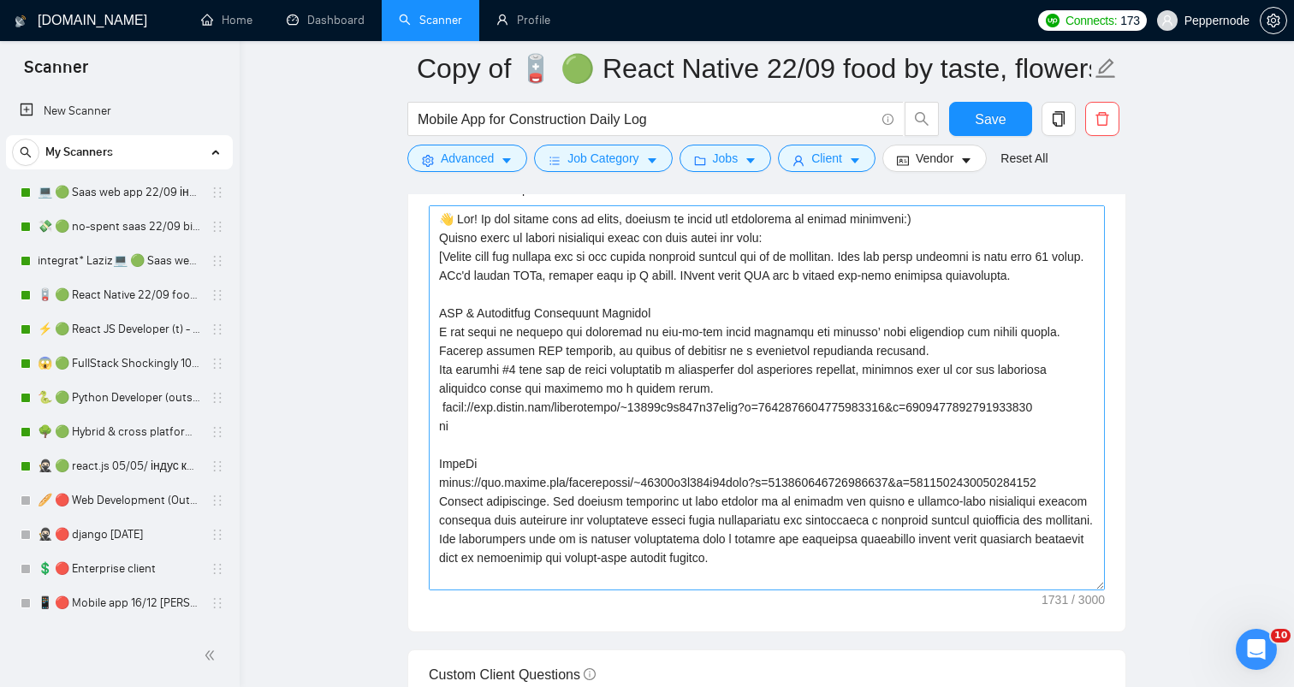
scroll to position [1974, 0]
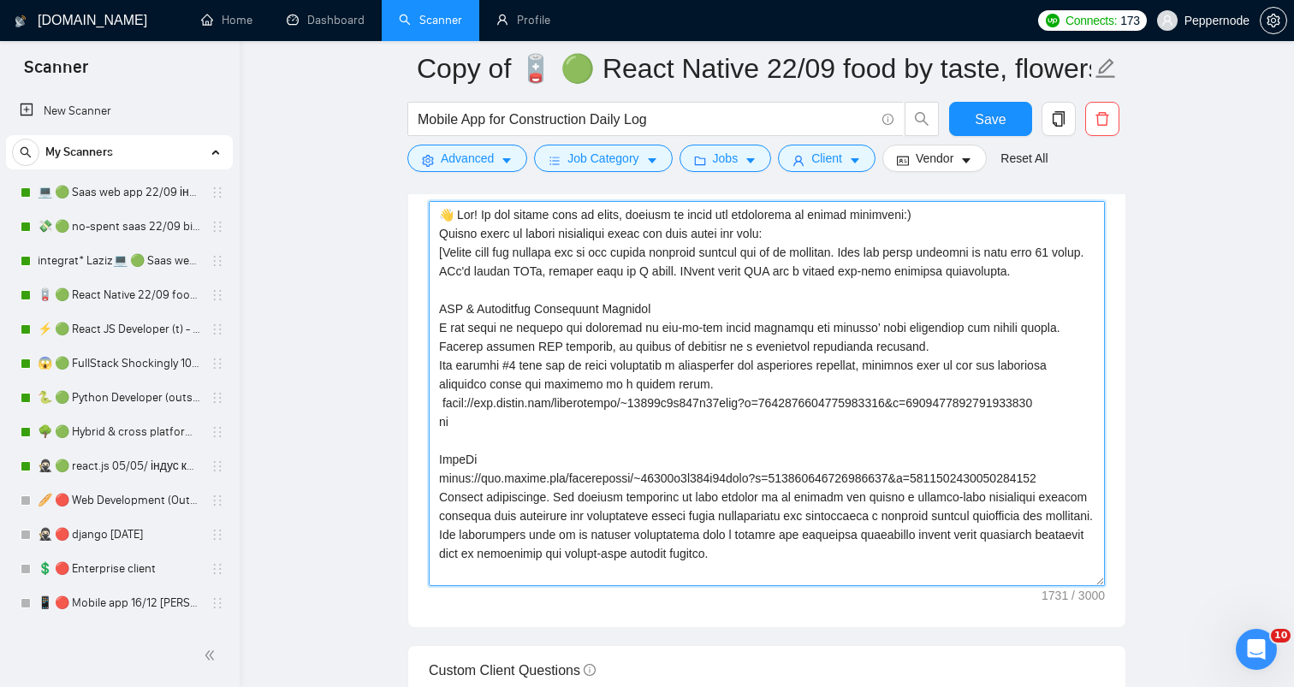
click at [757, 403] on textarea "Cover letter template:" at bounding box center [767, 393] width 676 height 385
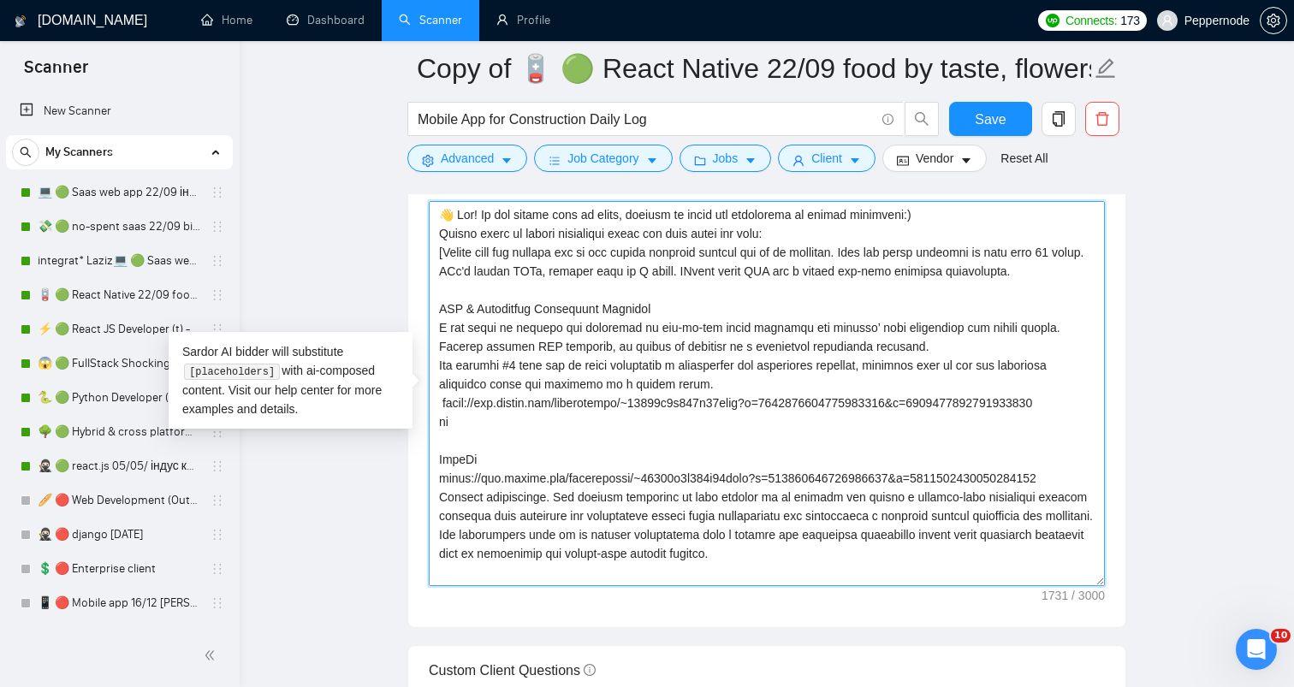
drag, startPoint x: 706, startPoint y: 384, endPoint x: 437, endPoint y: 325, distance: 275.2
click at [437, 325] on textarea "Cover letter template:" at bounding box center [767, 393] width 676 height 385
paste textarea "Peppernode designed & developed a user-friendly SaaS web app with advanced proj…"
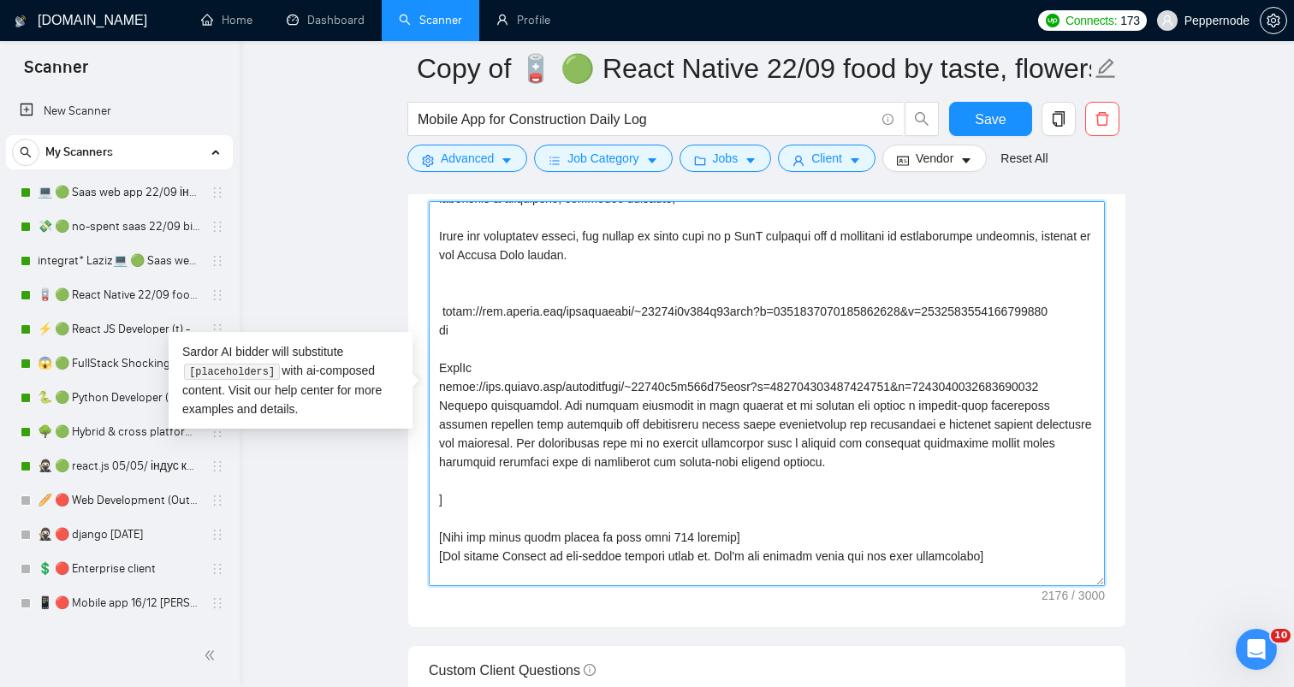
scroll to position [291, 0]
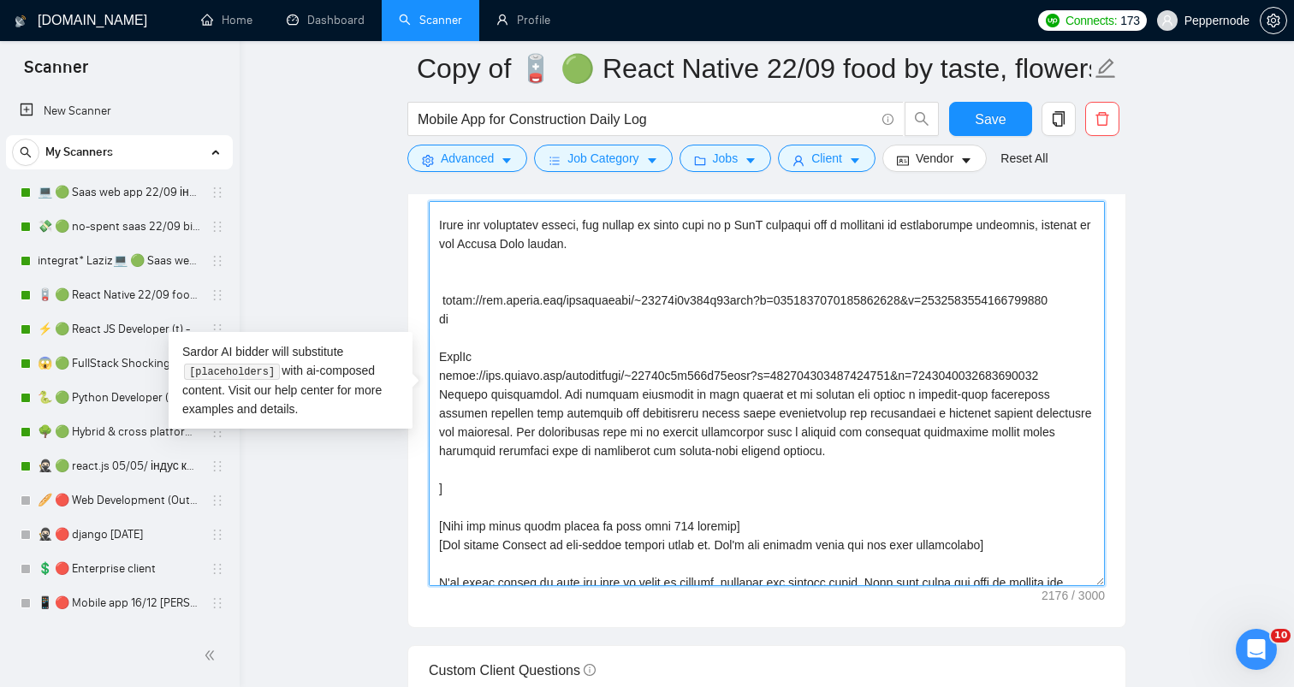
drag, startPoint x: 486, startPoint y: 526, endPoint x: 427, endPoint y: 359, distance: 177.0
click at [427, 359] on div "Cover letter template:" at bounding box center [766, 391] width 717 height 472
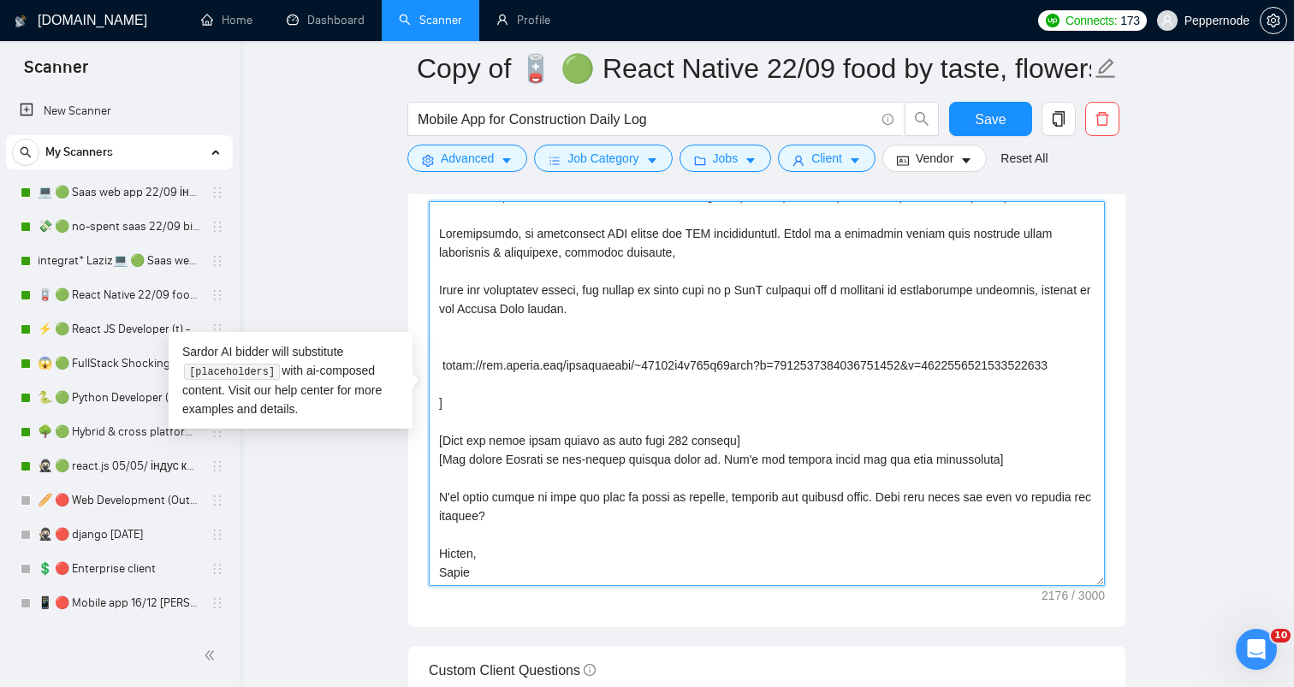
scroll to position [264, 0]
click at [474, 356] on textarea "Cover letter template:" at bounding box center [767, 393] width 676 height 385
drag, startPoint x: 781, startPoint y: 359, endPoint x: 416, endPoint y: 351, distance: 364.7
paste textarea "https://www.upwork.com/freelancers/~01814b6b054b47cefe?p=1812781089018769408"
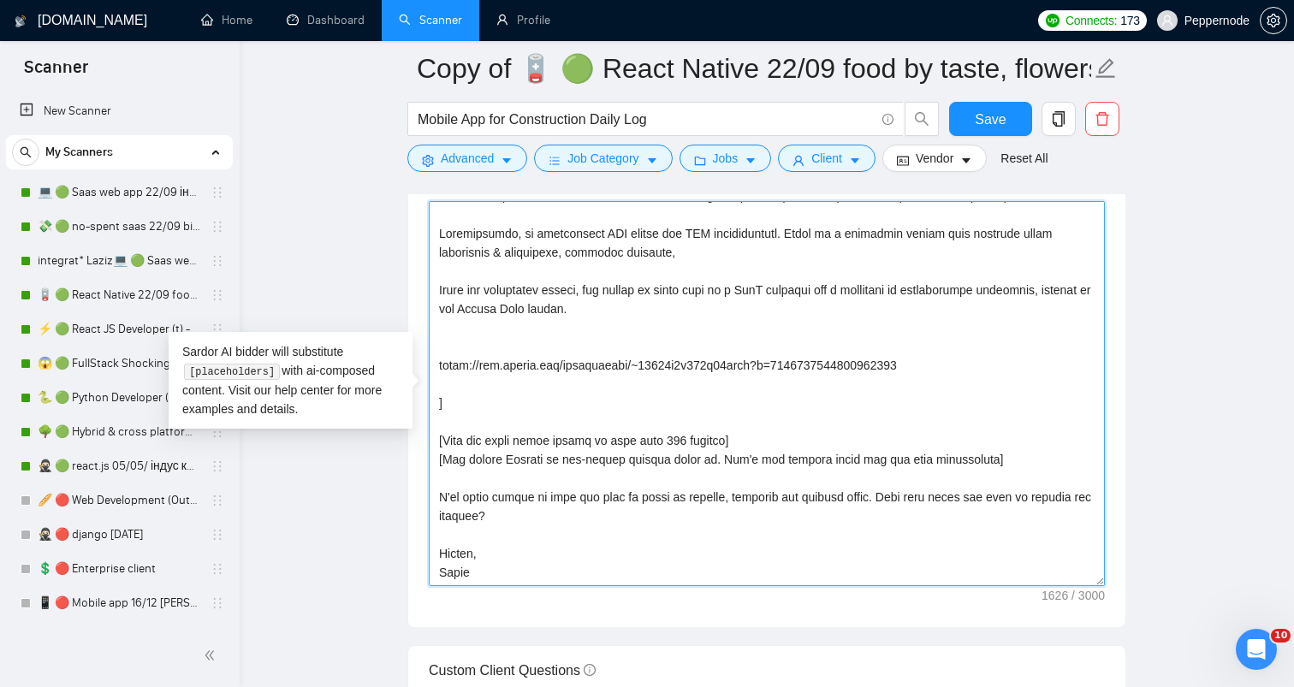
scroll to position [245, 0]
click at [543, 337] on textarea "Cover letter template:" at bounding box center [767, 393] width 676 height 385
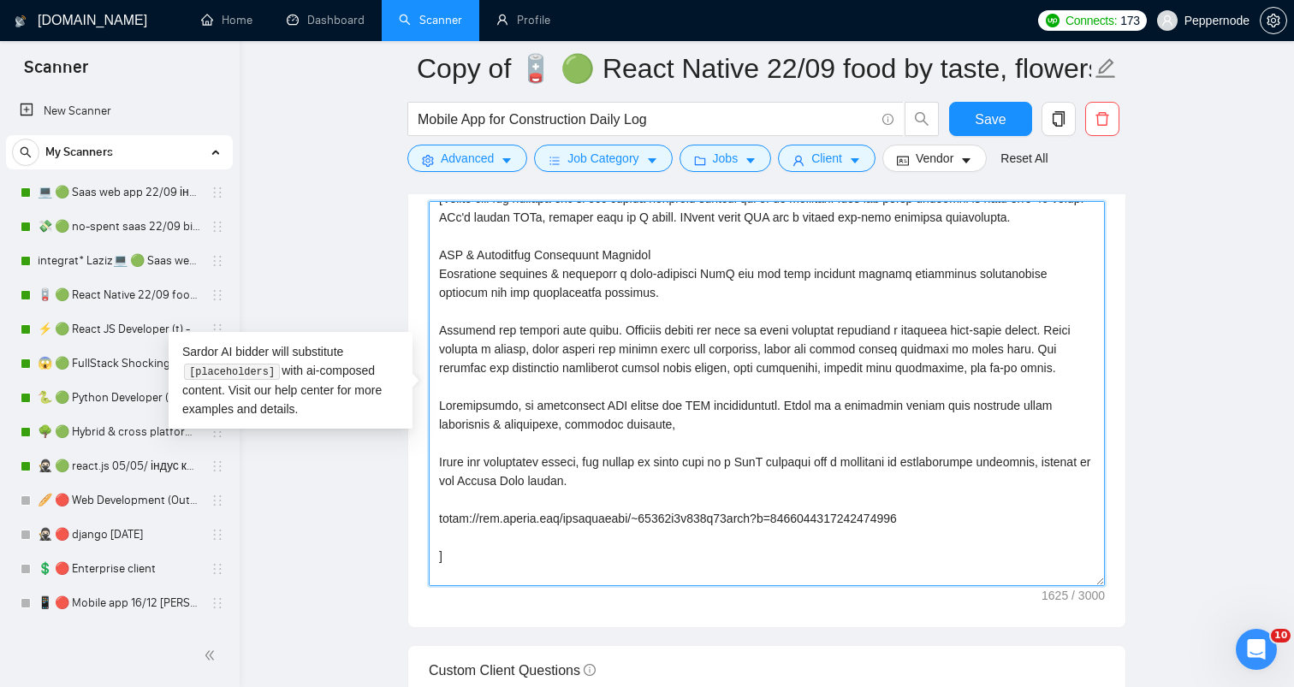
scroll to position [0, 0]
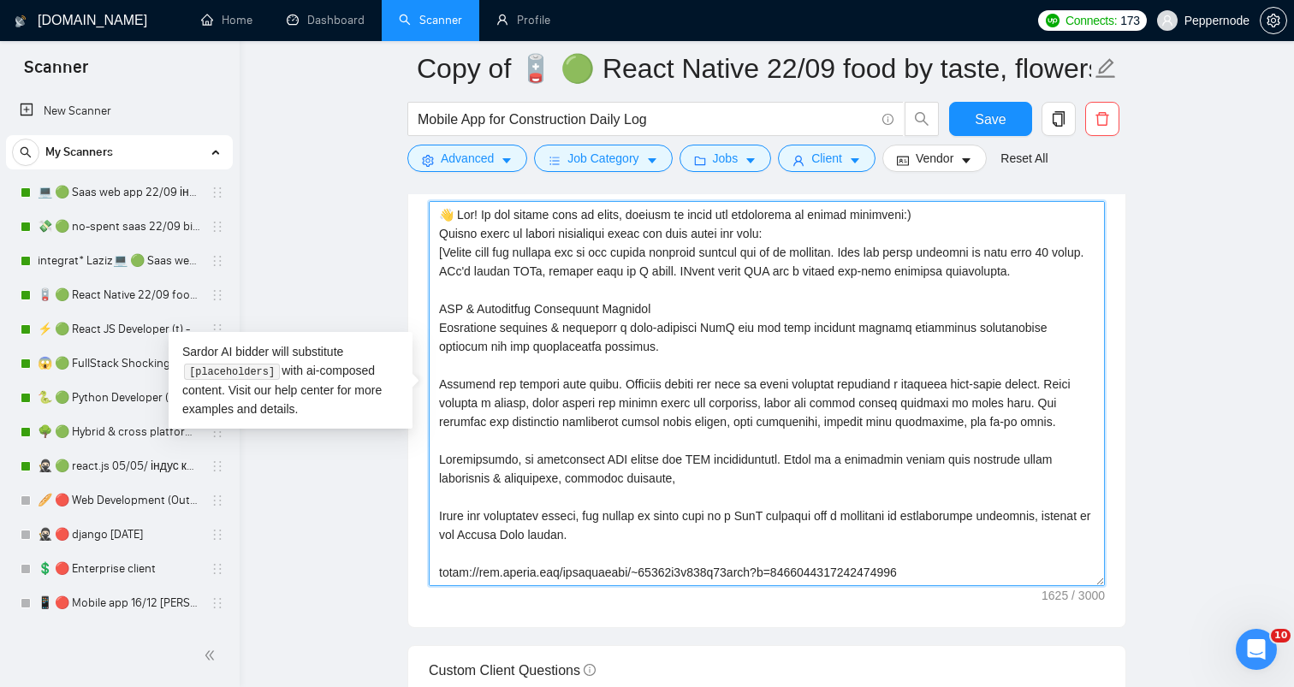
drag, startPoint x: 669, startPoint y: 311, endPoint x: 406, endPoint y: 304, distance: 263.7
click at [406, 304] on main "Copy of 🪫 🟢 React Native 22/09 food by taste, flowers by smell Mobile App for C…" at bounding box center [767, 413] width 1000 height 4636
paste textarea "Construction management tool"
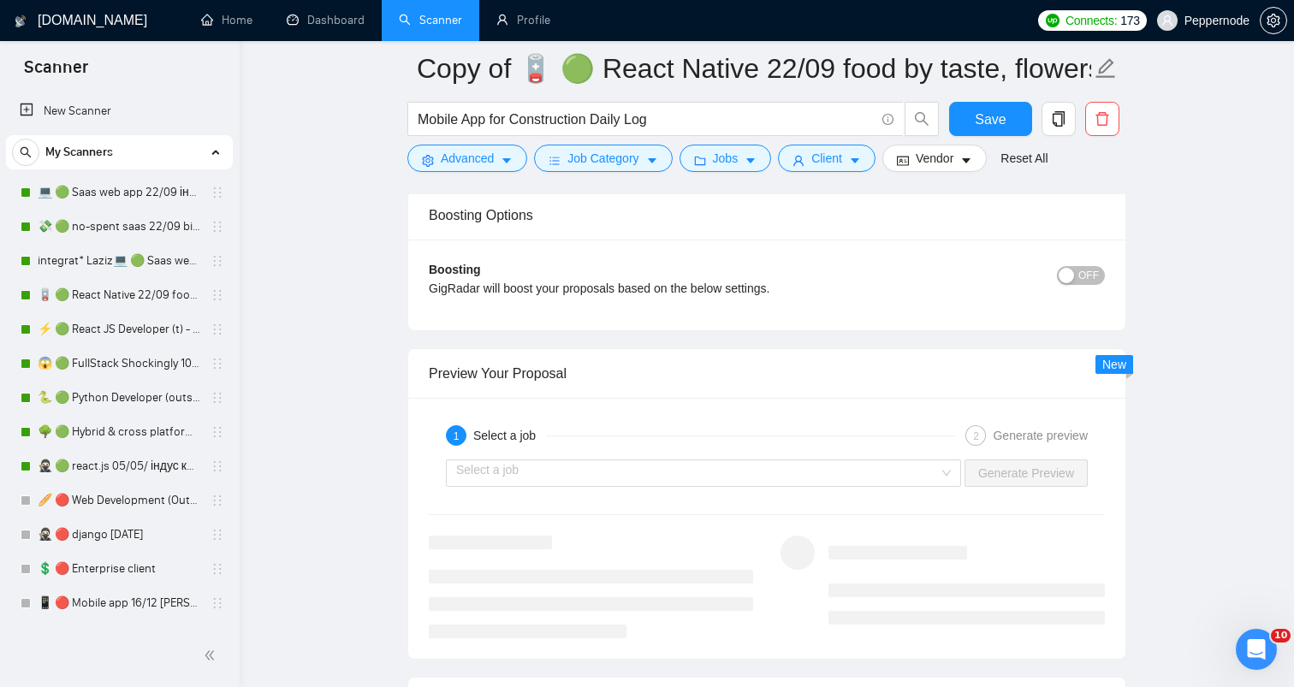
scroll to position [3090, 0]
type textarea "👋 Hey! We all choose food by taste, flowers by smell and developers by strong p…"
click at [883, 469] on input "search" at bounding box center [697, 472] width 483 height 26
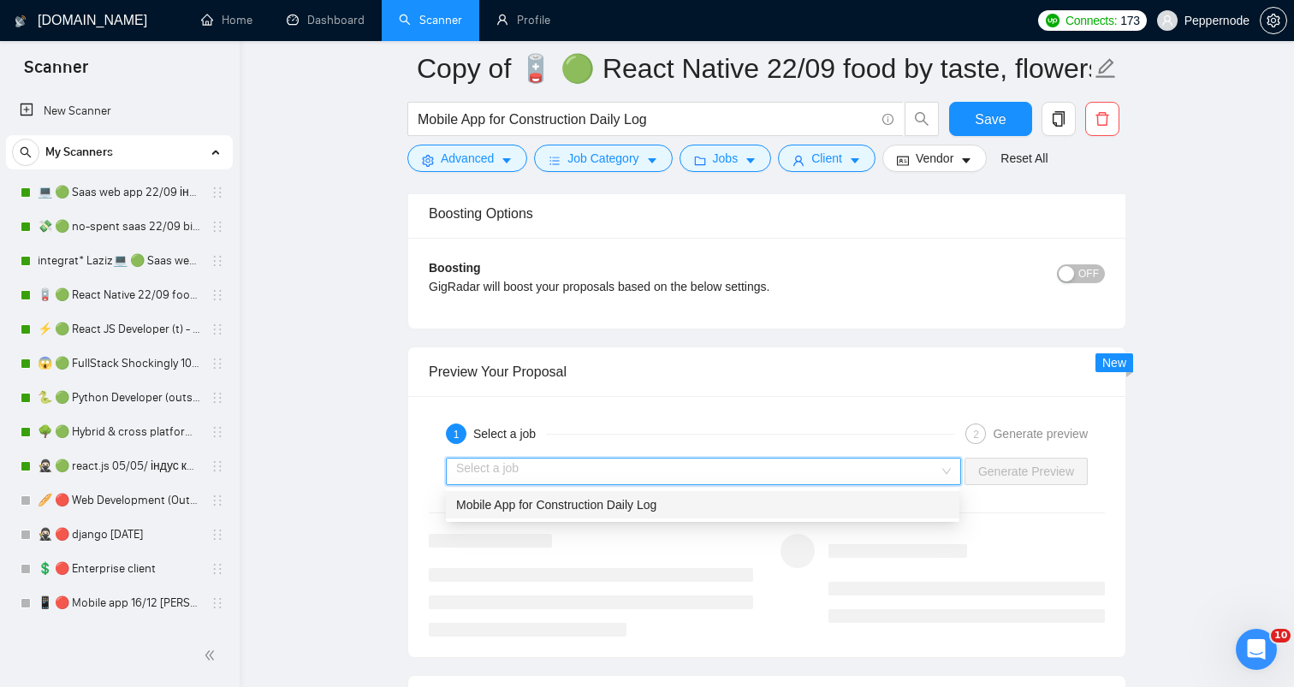
click at [677, 509] on div "Mobile App for Construction Daily Log" at bounding box center [702, 505] width 493 height 19
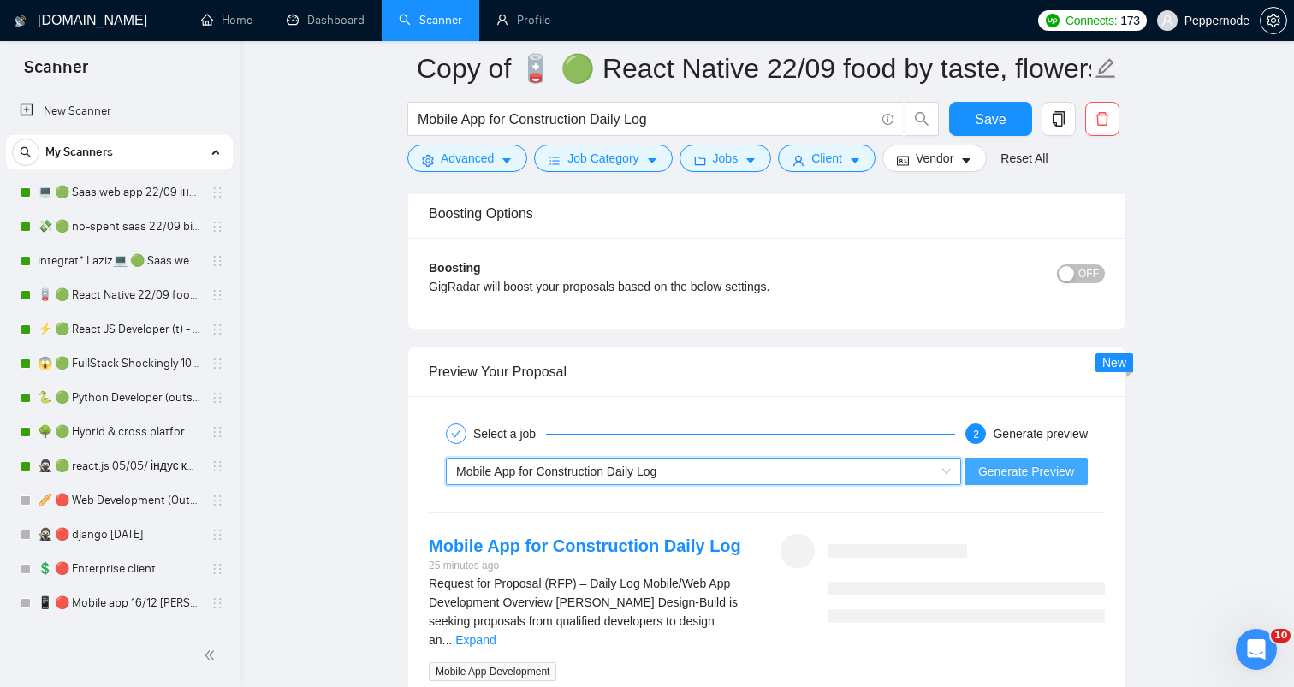
click at [1030, 478] on span "Generate Preview" at bounding box center [1026, 471] width 96 height 19
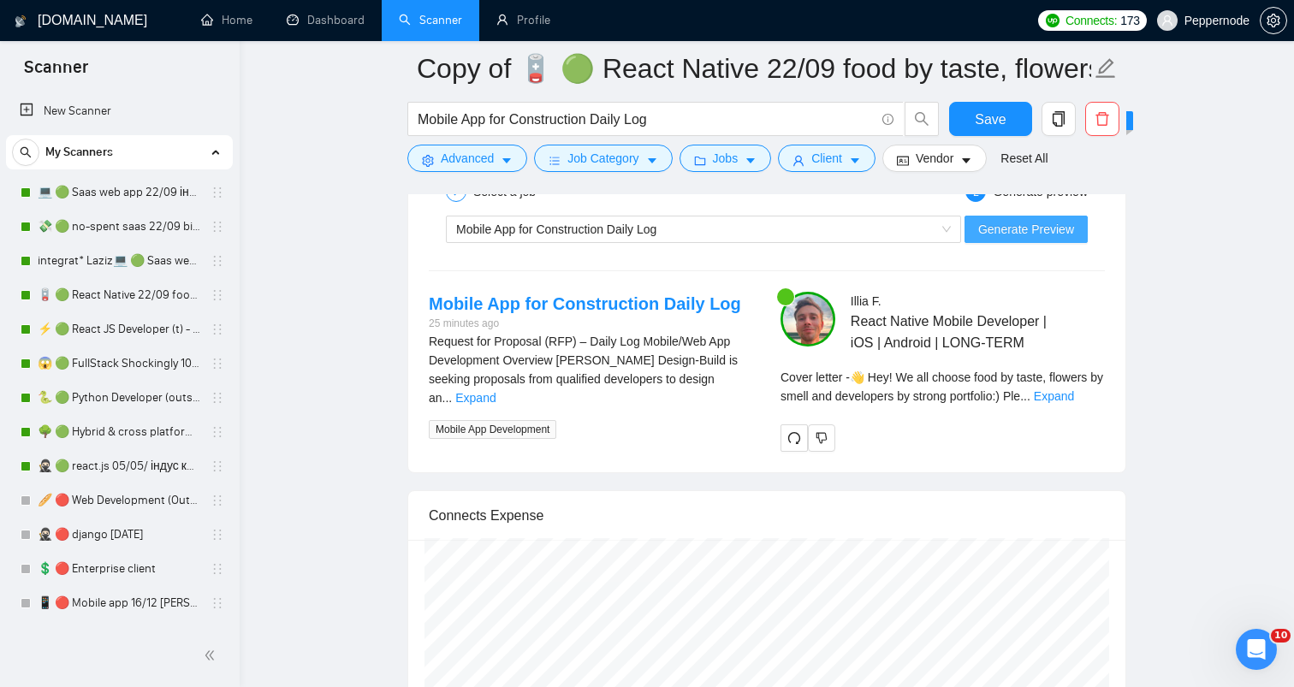
scroll to position [3338, 0]
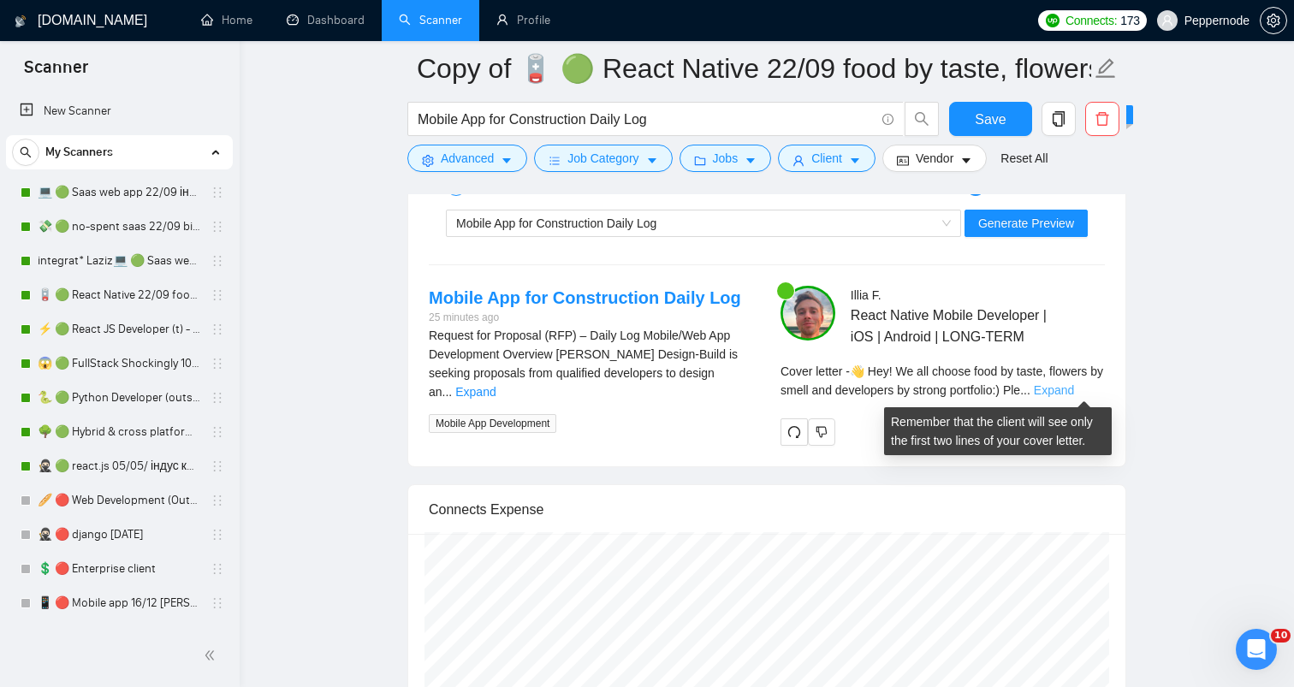
click at [1072, 390] on link "Expand" at bounding box center [1054, 390] width 40 height 14
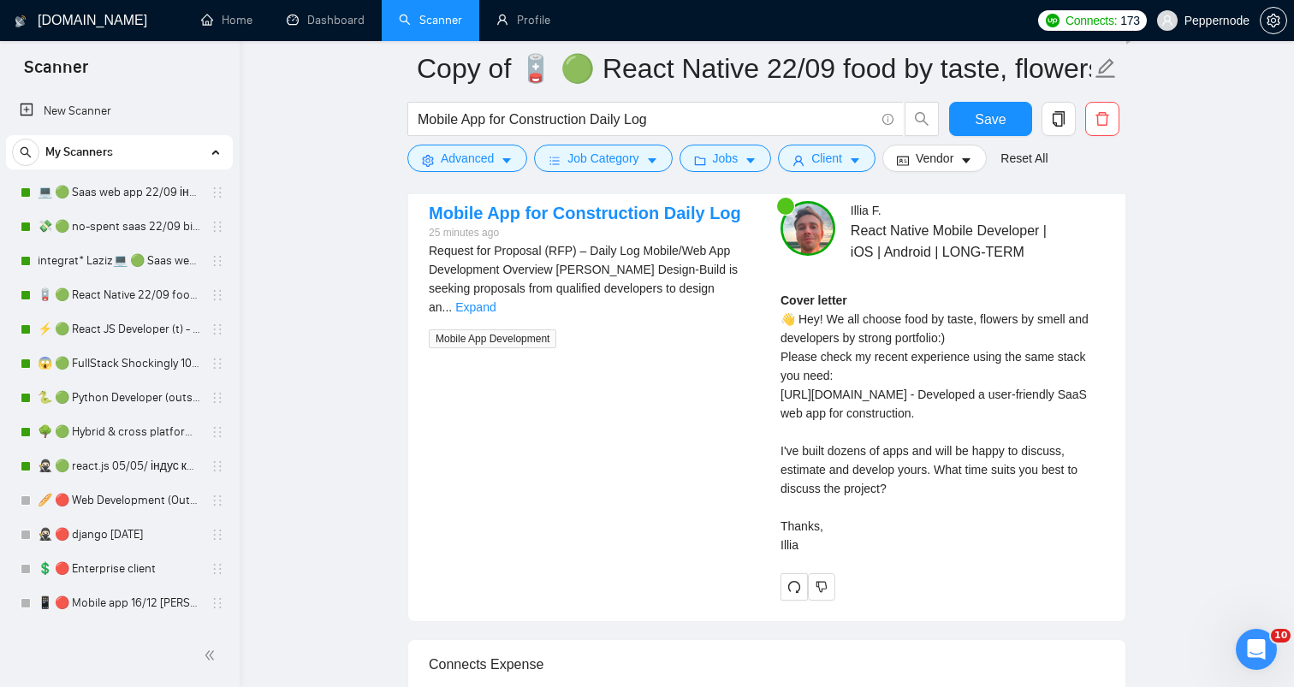
scroll to position [3424, 0]
drag, startPoint x: 779, startPoint y: 316, endPoint x: 842, endPoint y: 558, distance: 250.4
click at [842, 558] on div "Illia F . React Native Mobile Developer | iOS | Android | LONG-TERM Cover lette…" at bounding box center [943, 398] width 352 height 399
copy div "👋 Hey! We all choose food by taste, flowers by smell and developers by strong p…"
click at [1111, 118] on span "delete" at bounding box center [1102, 118] width 33 height 15
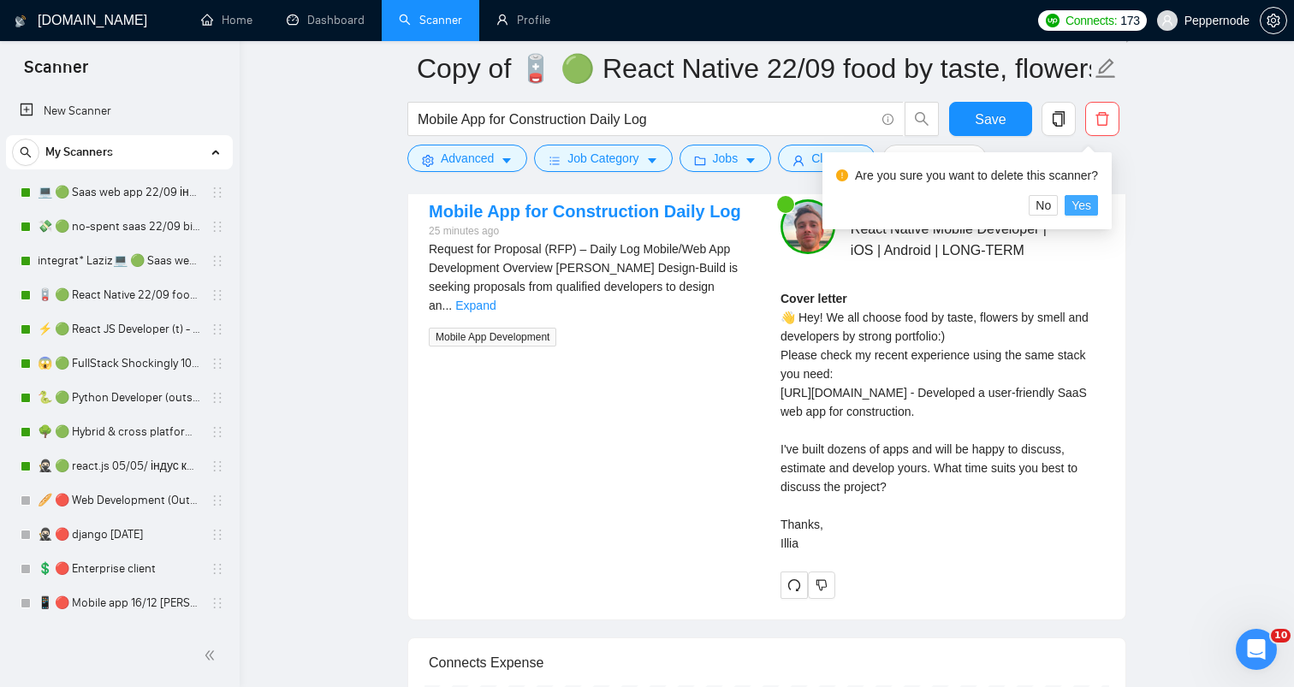
click at [1091, 209] on span "Yes" at bounding box center [1082, 205] width 20 height 19
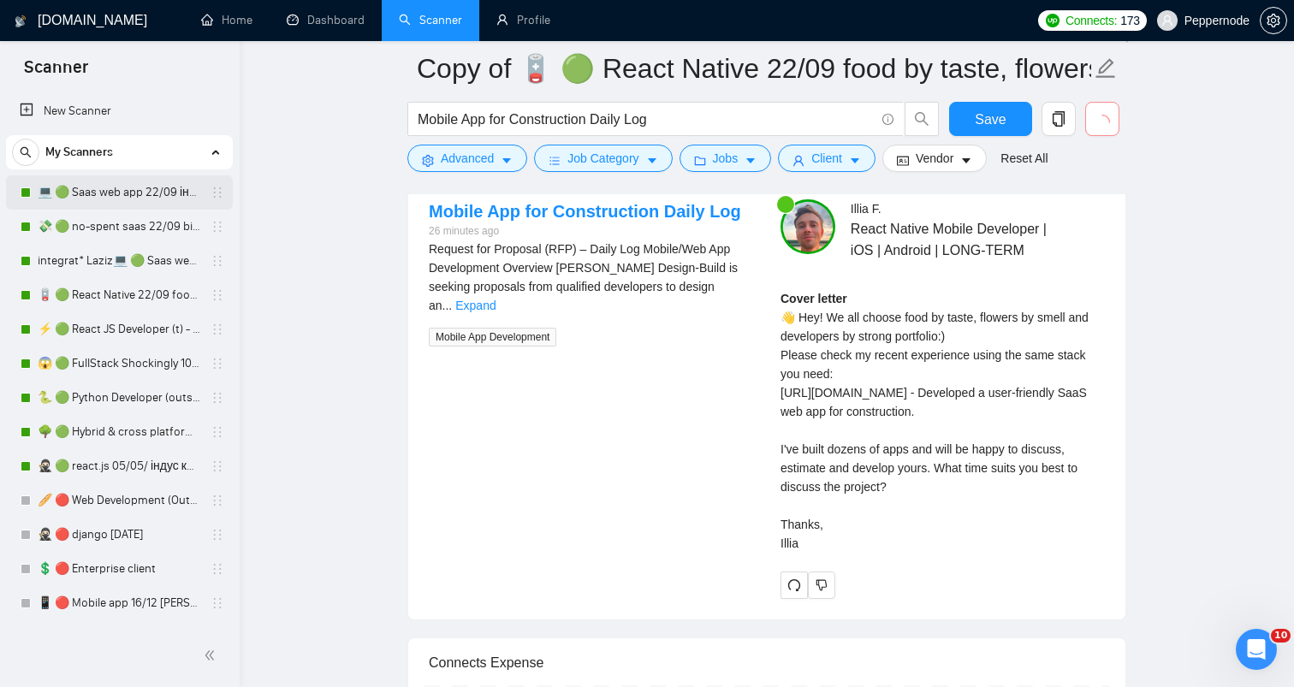
click at [140, 201] on link "💻 🟢 Saas web app 22/09 інший кінець" at bounding box center [119, 192] width 163 height 34
